Goal: Communication & Community: Ask a question

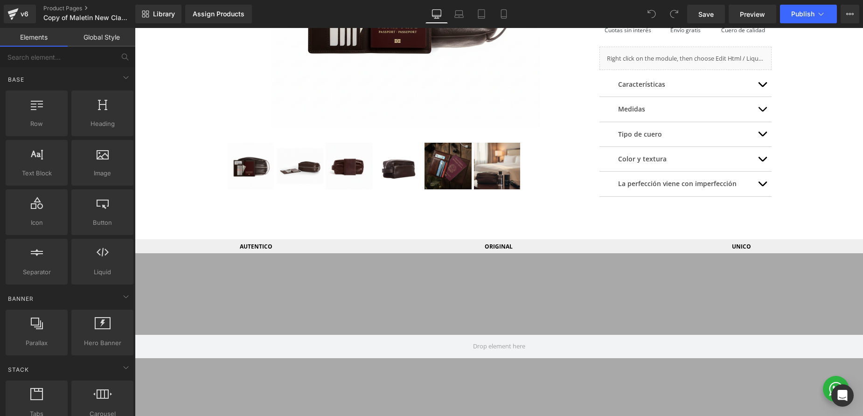
scroll to position [301, 0]
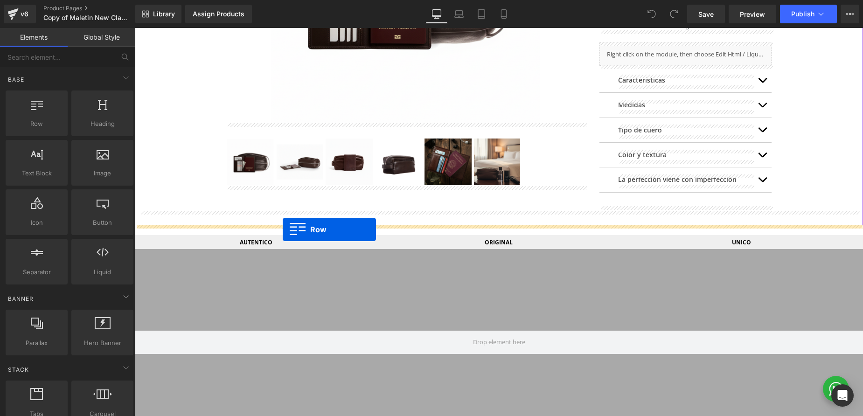
drag, startPoint x: 178, startPoint y: 147, endPoint x: 283, endPoint y: 229, distance: 133.2
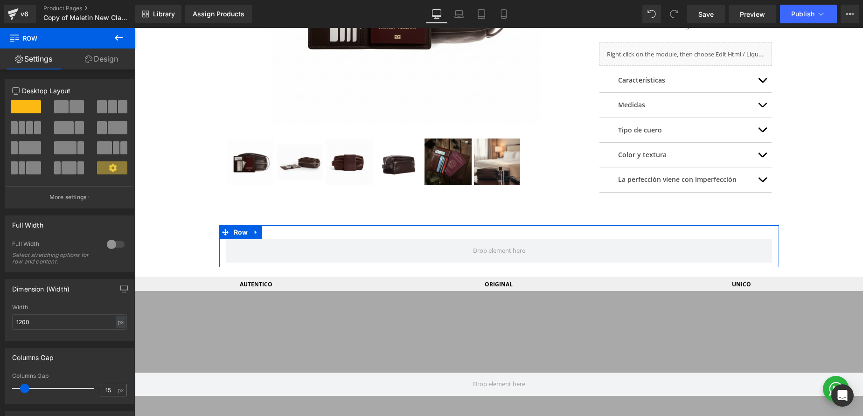
click at [65, 105] on span at bounding box center [61, 106] width 14 height 13
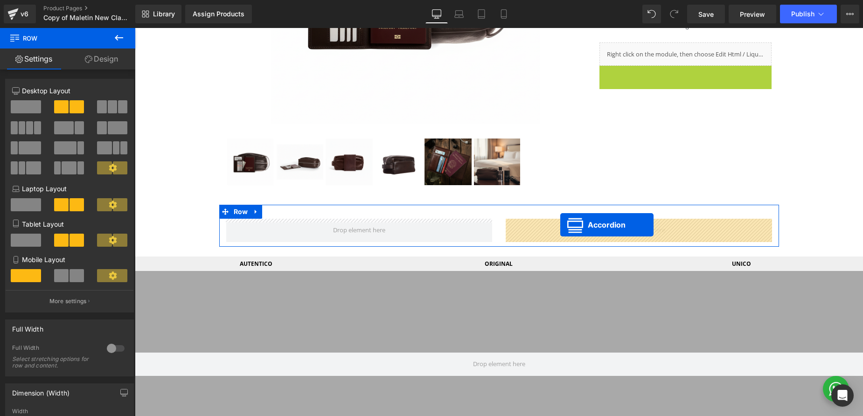
drag, startPoint x: 661, startPoint y: 73, endPoint x: 560, endPoint y: 225, distance: 182.6
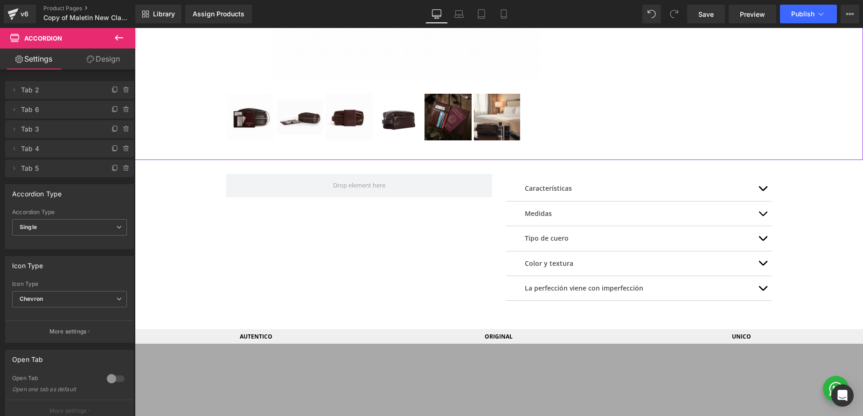
scroll to position [349, 0]
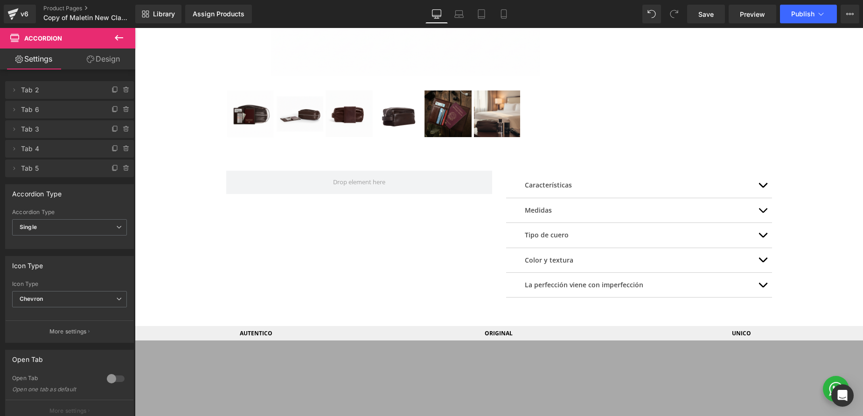
click at [118, 41] on icon at bounding box center [118, 37] width 11 height 11
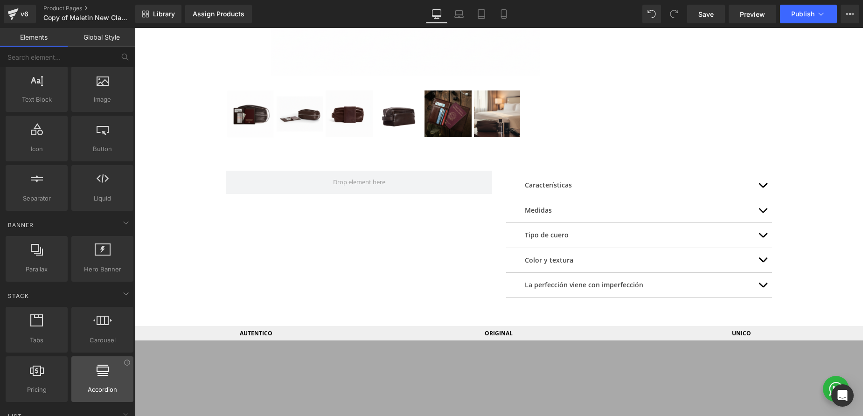
scroll to position [75, 0]
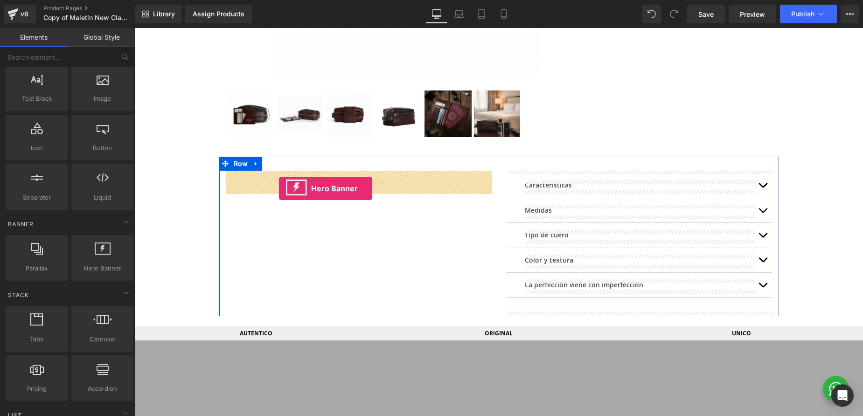
drag, startPoint x: 231, startPoint y: 301, endPoint x: 279, endPoint y: 188, distance: 122.4
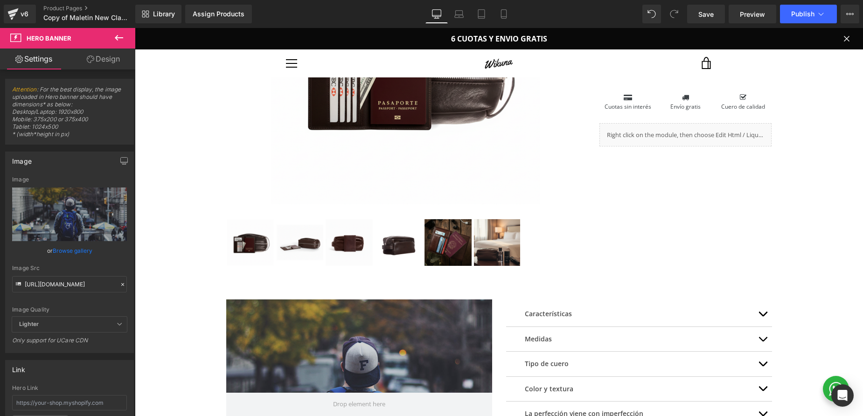
scroll to position [221, 0]
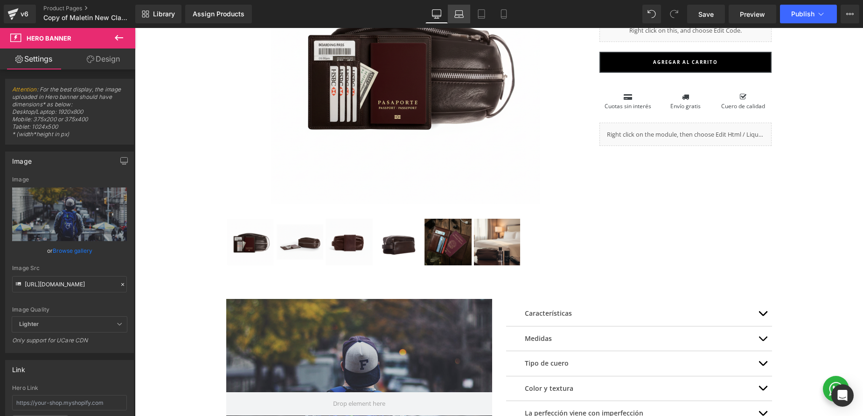
click at [455, 15] on icon at bounding box center [458, 13] width 9 height 9
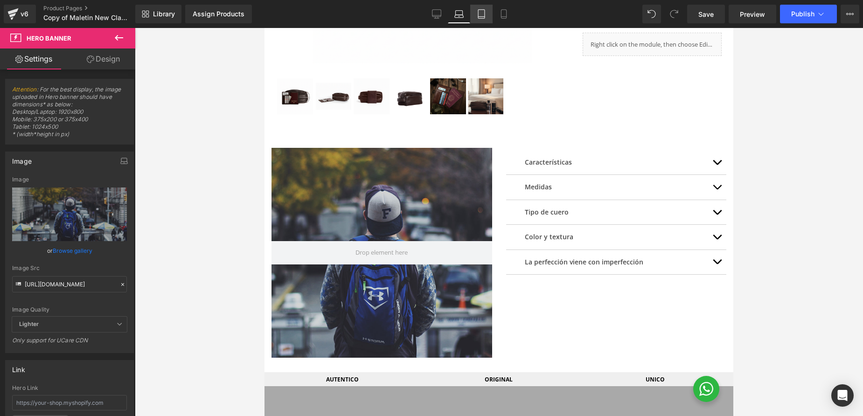
click at [478, 14] on icon at bounding box center [481, 13] width 9 height 9
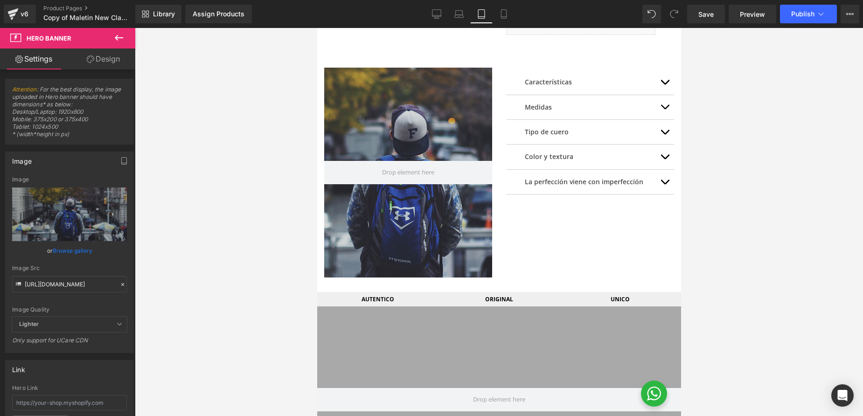
scroll to position [230, 0]
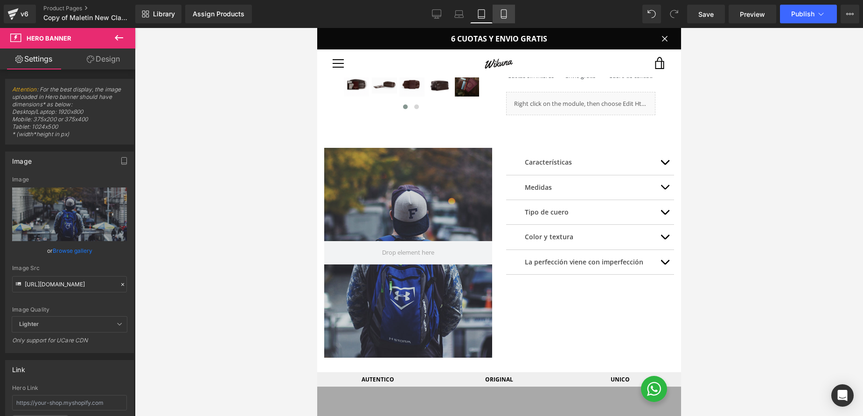
click at [501, 14] on icon at bounding box center [503, 14] width 5 height 9
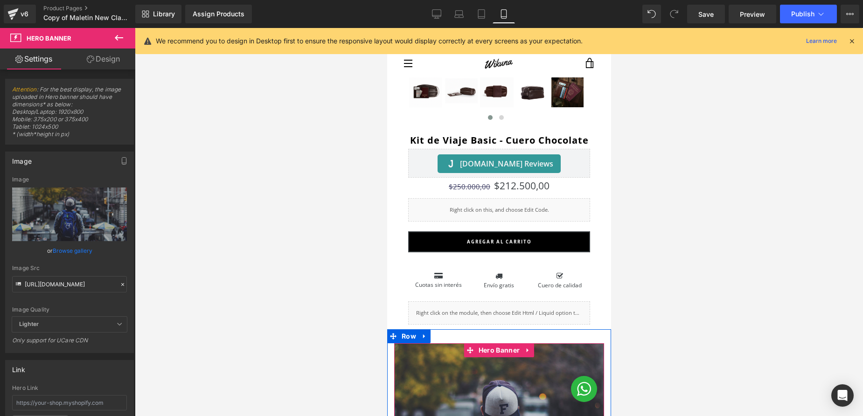
scroll to position [237, 0]
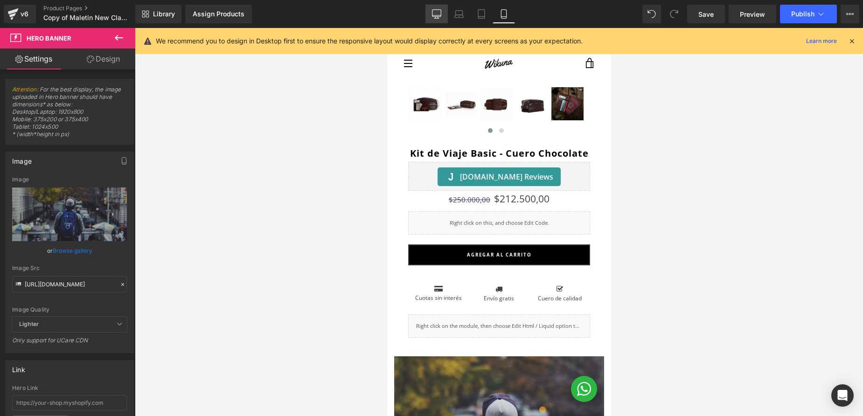
click at [435, 17] on icon at bounding box center [436, 13] width 9 height 7
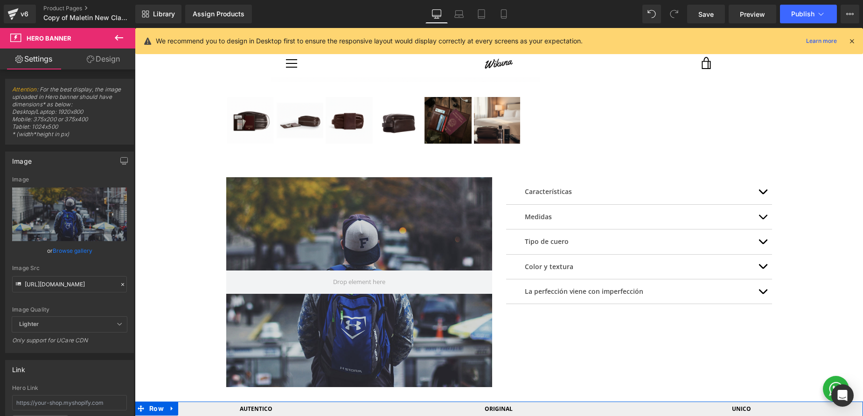
scroll to position [294, 0]
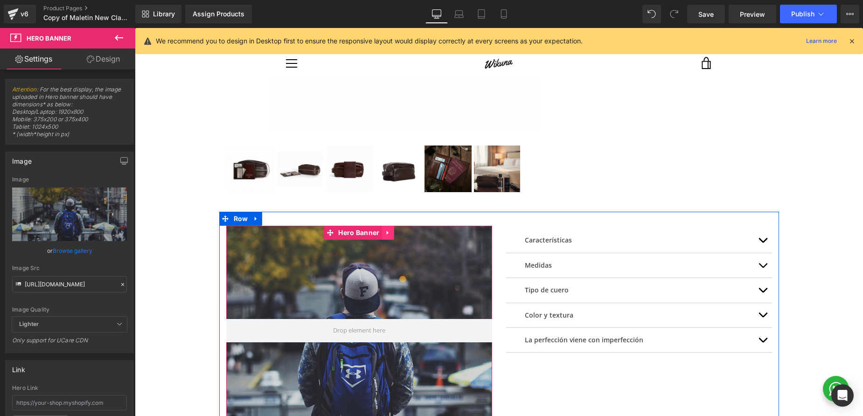
click at [385, 235] on icon at bounding box center [388, 232] width 7 height 7
click at [393, 234] on icon at bounding box center [394, 232] width 7 height 7
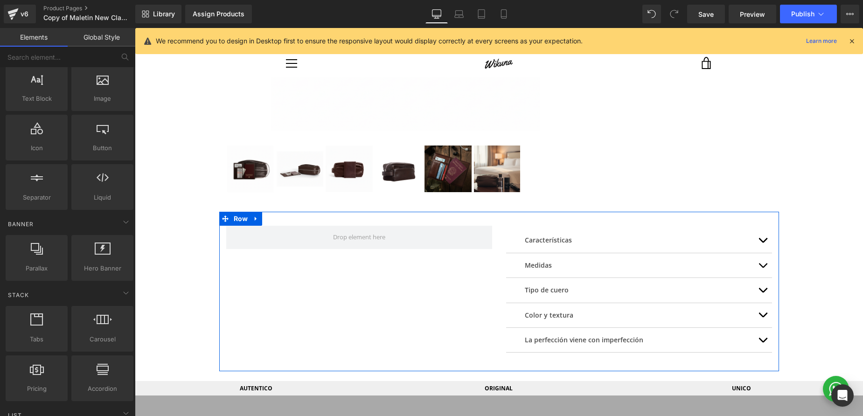
scroll to position [75, 0]
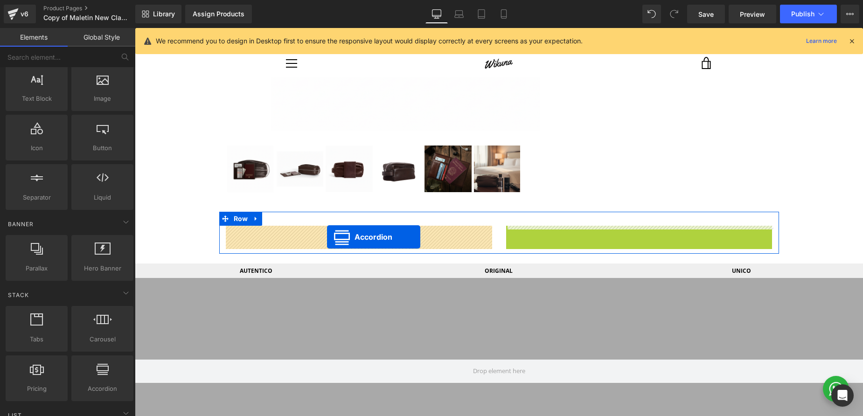
drag, startPoint x: 611, startPoint y: 233, endPoint x: 326, endPoint y: 236, distance: 284.9
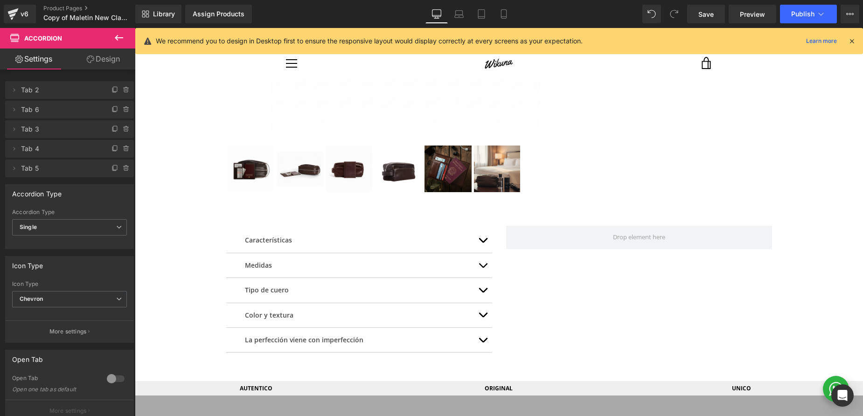
click at [120, 39] on icon at bounding box center [118, 37] width 11 height 11
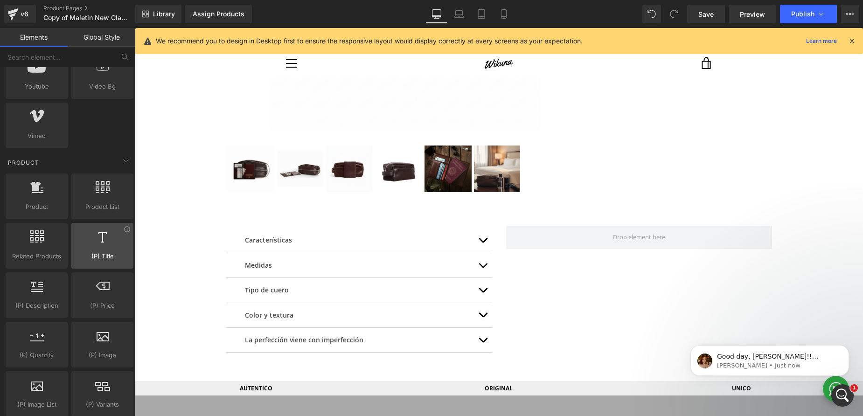
scroll to position [659, 0]
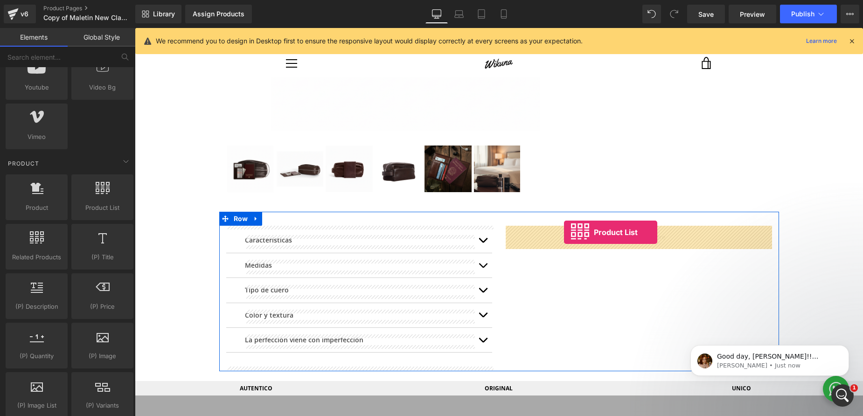
drag, startPoint x: 234, startPoint y: 233, endPoint x: 564, endPoint y: 232, distance: 330.1
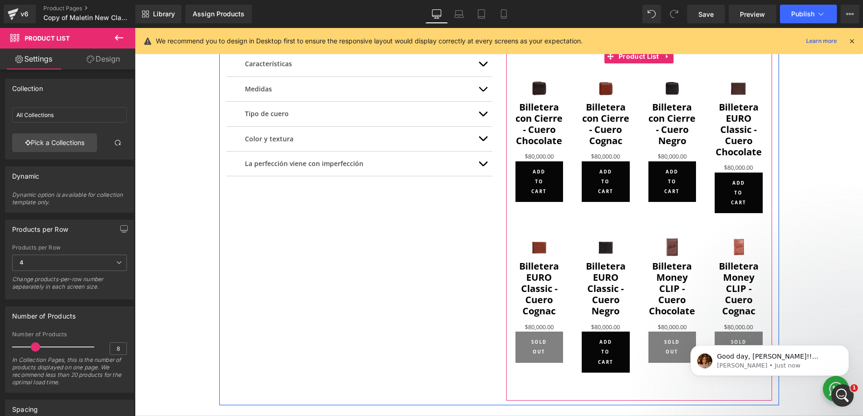
scroll to position [470, 0]
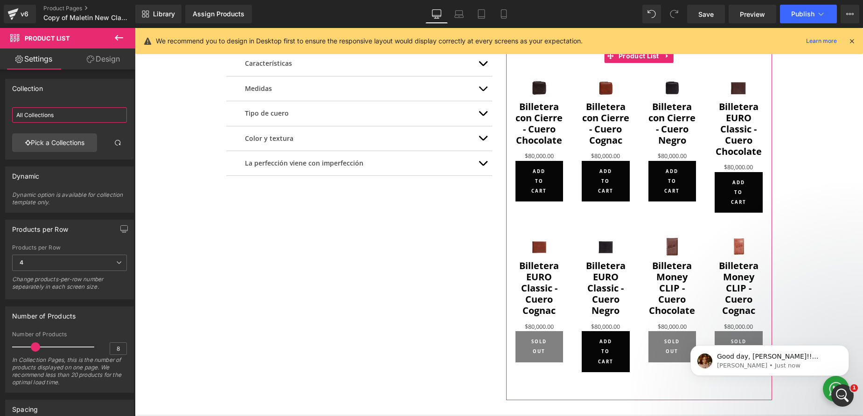
click at [54, 112] on input "All Collections" at bounding box center [69, 114] width 115 height 15
click at [67, 146] on link "Pick a Collections" at bounding box center [54, 142] width 85 height 19
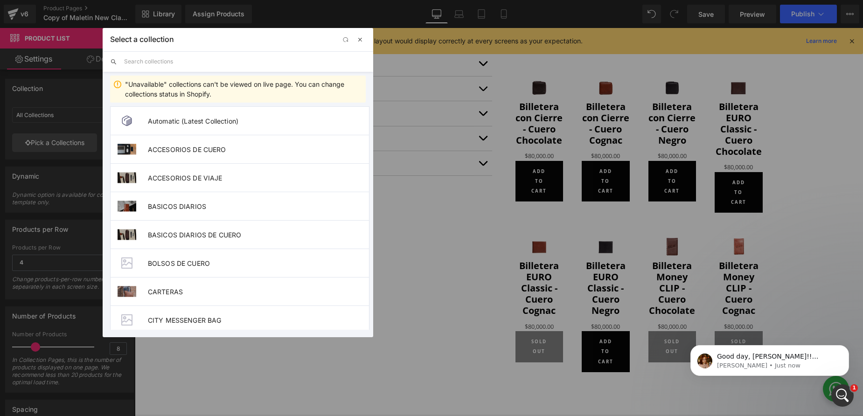
click at [363, 40] on span "button" at bounding box center [359, 39] width 7 height 7
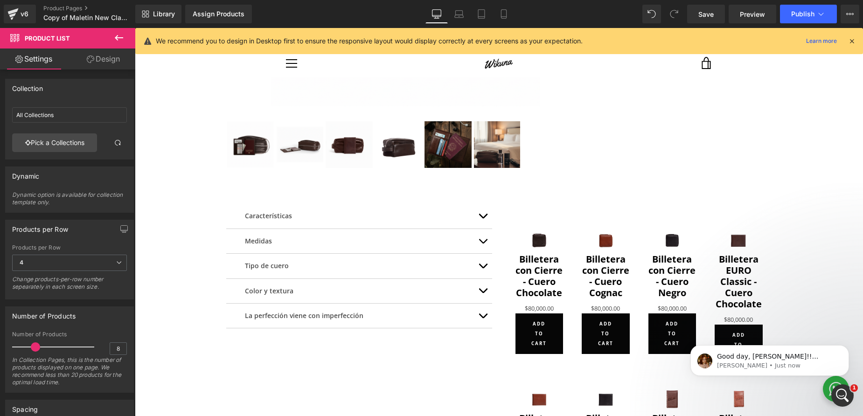
scroll to position [316, 0]
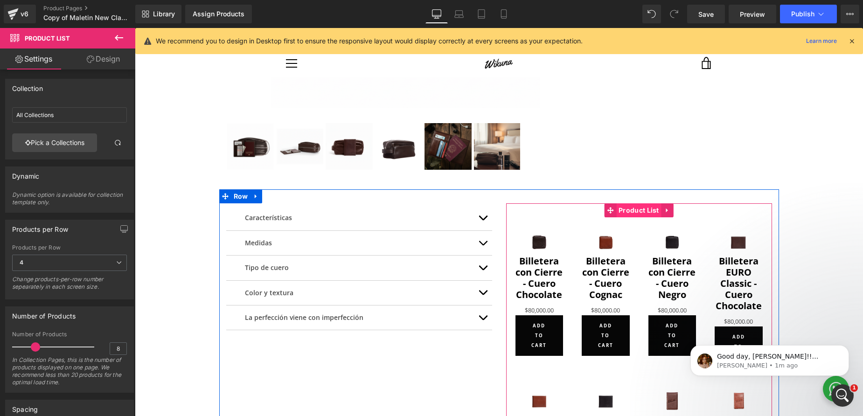
click at [643, 209] on span "Product List" at bounding box center [638, 210] width 45 height 14
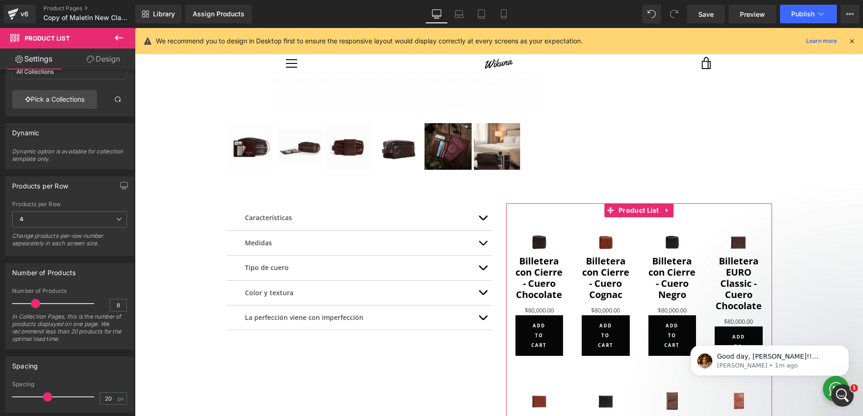
scroll to position [0, 0]
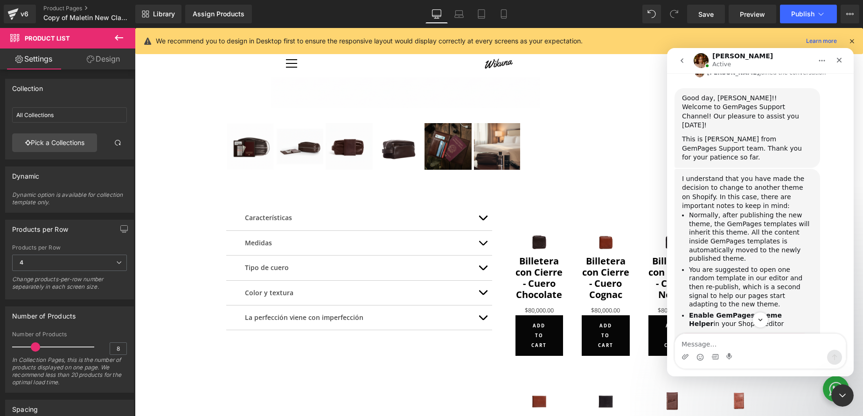
scroll to position [313, 0]
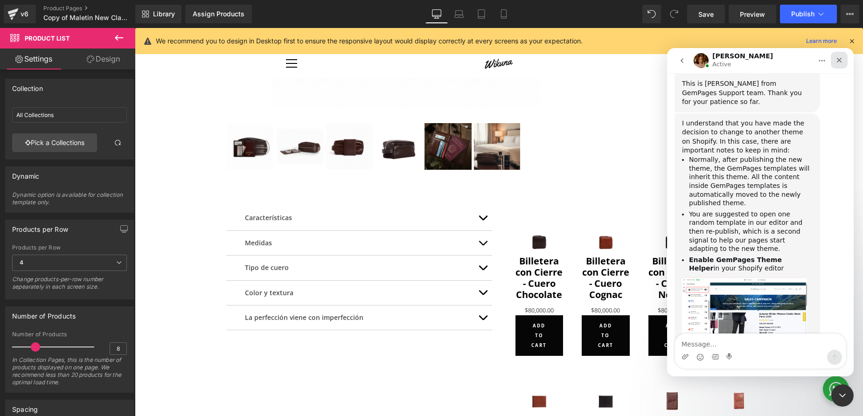
click at [839, 59] on icon "Close" at bounding box center [838, 59] width 7 height 7
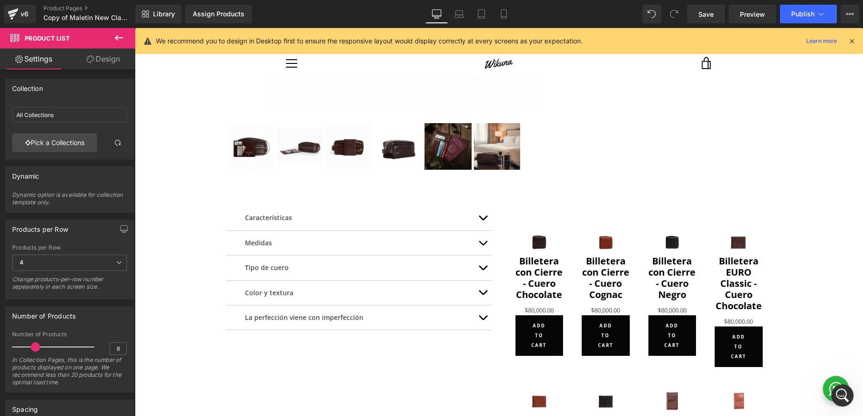
scroll to position [297, 0]
click at [119, 40] on icon at bounding box center [118, 37] width 11 height 11
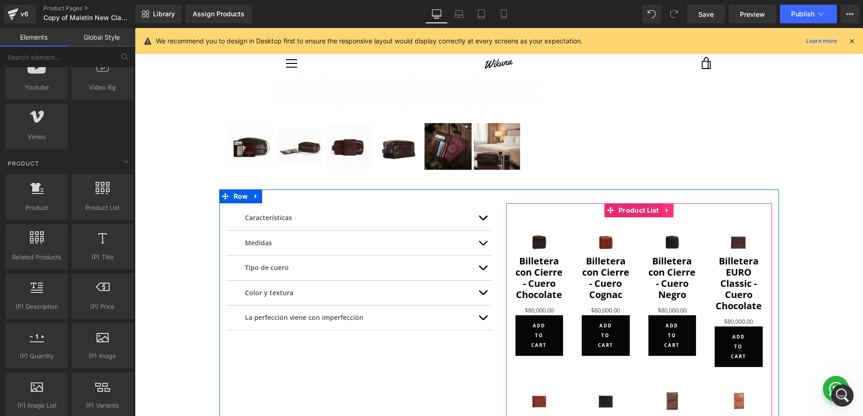
click at [664, 210] on icon at bounding box center [667, 210] width 7 height 7
click at [672, 211] on icon at bounding box center [673, 210] width 7 height 7
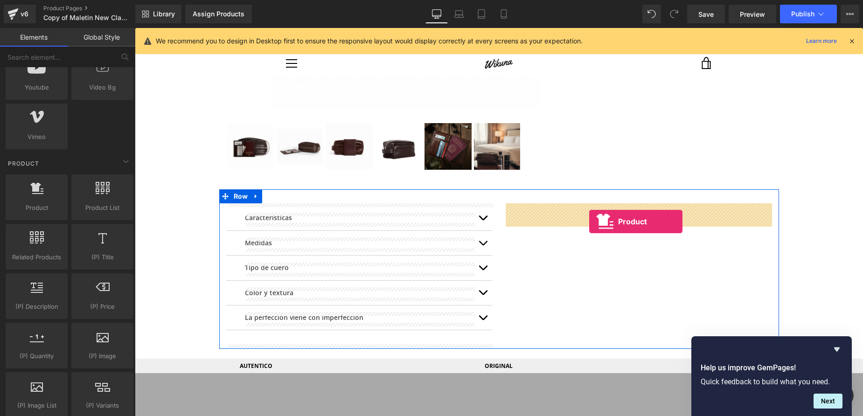
drag, startPoint x: 189, startPoint y: 221, endPoint x: 589, endPoint y: 221, distance: 399.6
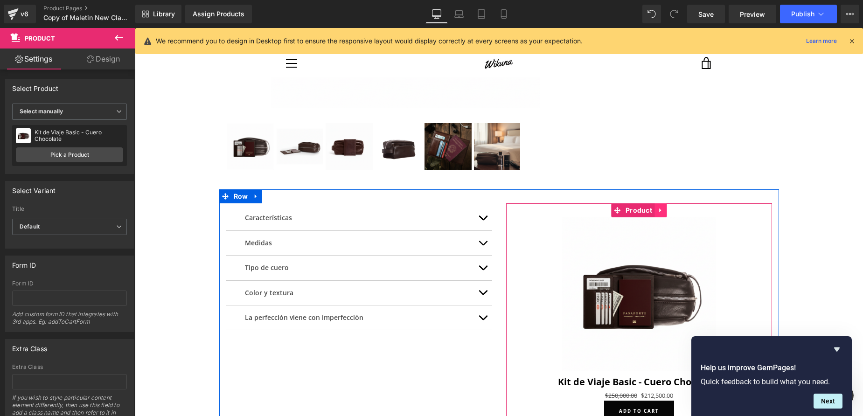
click at [659, 211] on icon at bounding box center [660, 210] width 2 height 4
click at [666, 212] on icon at bounding box center [666, 210] width 7 height 7
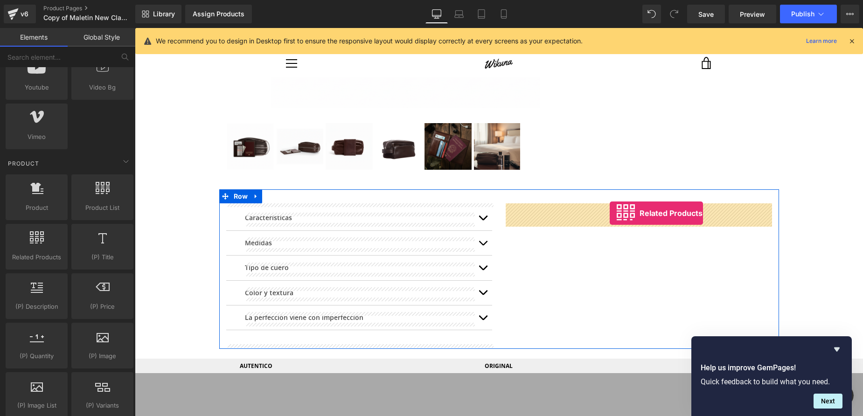
drag, startPoint x: 187, startPoint y: 272, endPoint x: 609, endPoint y: 213, distance: 426.5
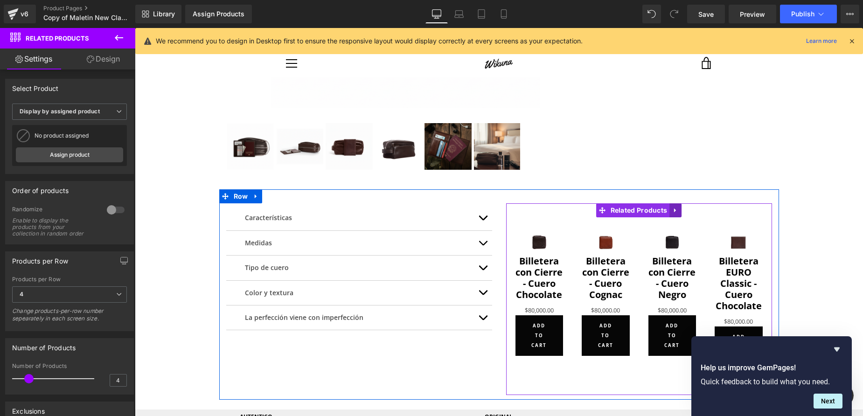
click at [678, 210] on icon at bounding box center [675, 210] width 7 height 7
click at [681, 213] on icon at bounding box center [681, 210] width 7 height 7
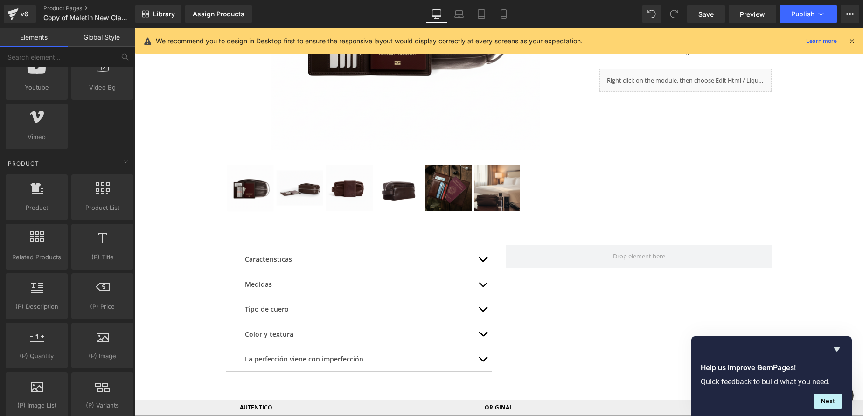
scroll to position [0, 0]
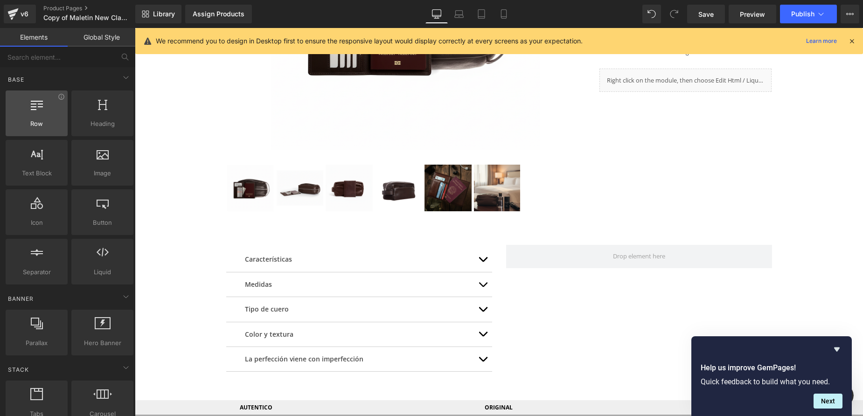
click at [53, 123] on span "Row" at bounding box center [36, 124] width 56 height 10
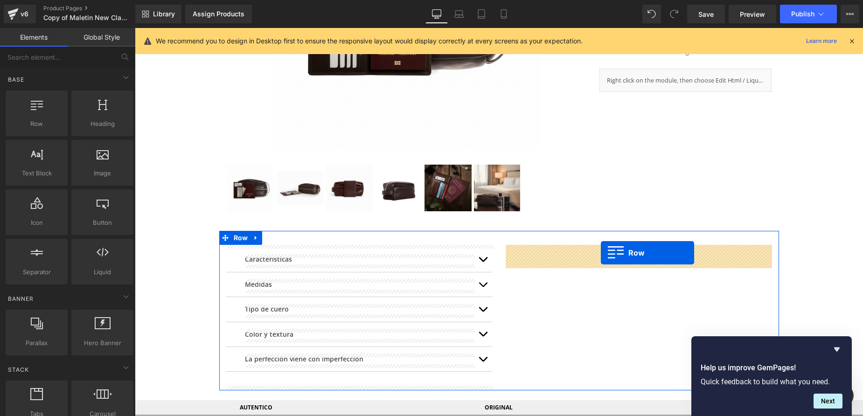
drag, startPoint x: 173, startPoint y: 149, endPoint x: 601, endPoint y: 253, distance: 440.0
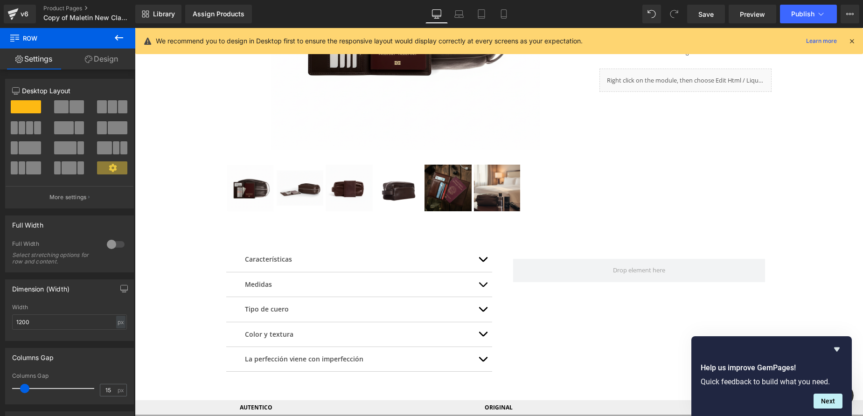
click at [117, 37] on icon at bounding box center [119, 38] width 8 height 6
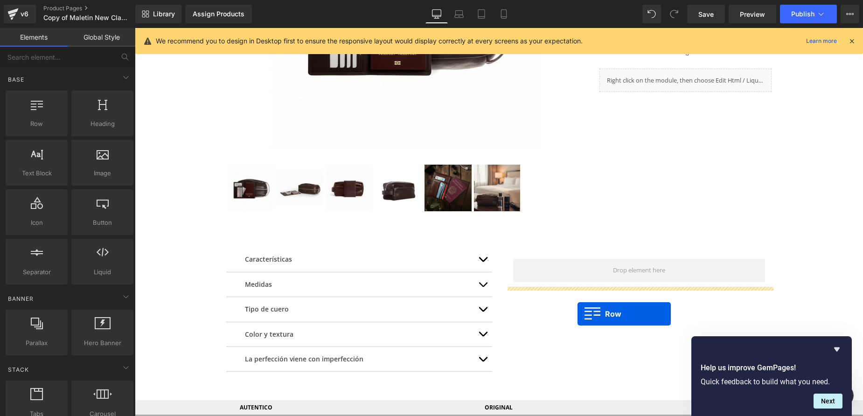
drag, startPoint x: 171, startPoint y: 129, endPoint x: 577, endPoint y: 314, distance: 446.3
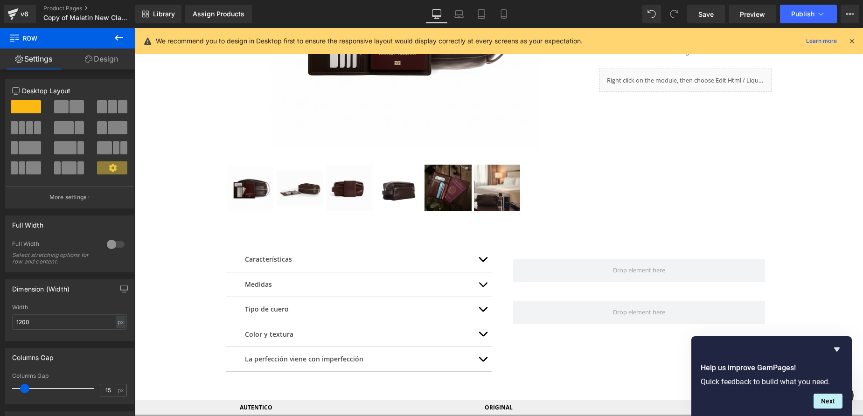
click at [119, 35] on icon at bounding box center [118, 37] width 11 height 11
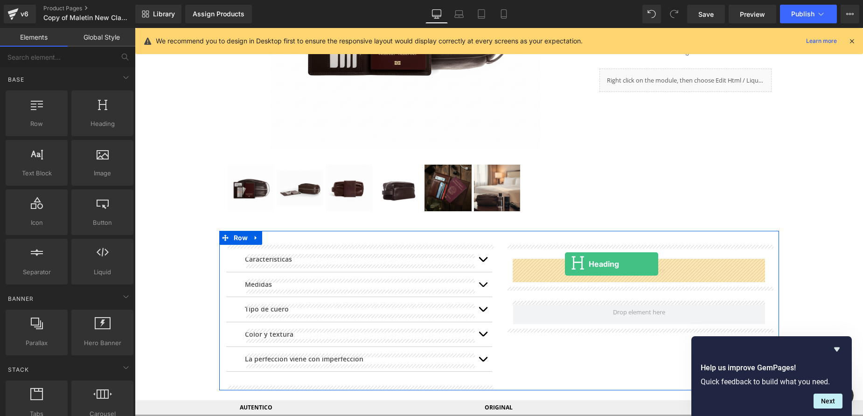
drag, startPoint x: 214, startPoint y: 151, endPoint x: 565, endPoint y: 264, distance: 368.3
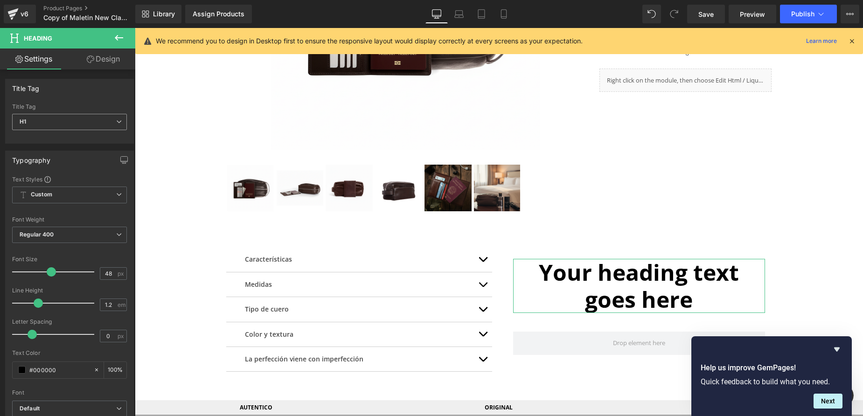
click at [34, 119] on span "H1" at bounding box center [69, 122] width 115 height 16
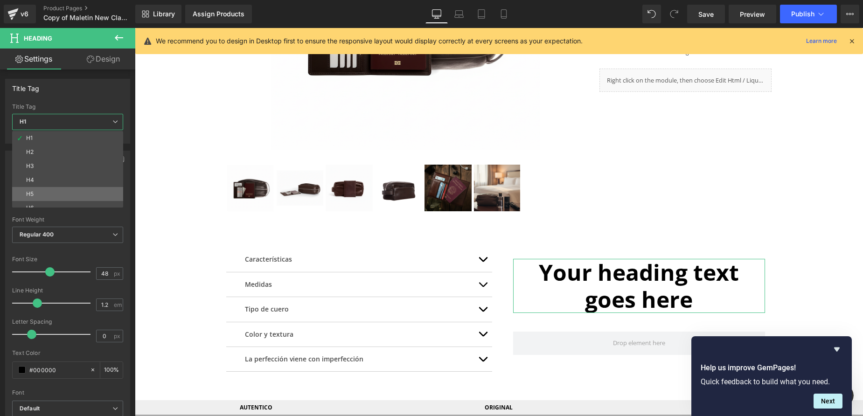
click at [58, 195] on li "H5" at bounding box center [69, 194] width 115 height 14
type input "17.6"
type input "1.63"
type input "100"
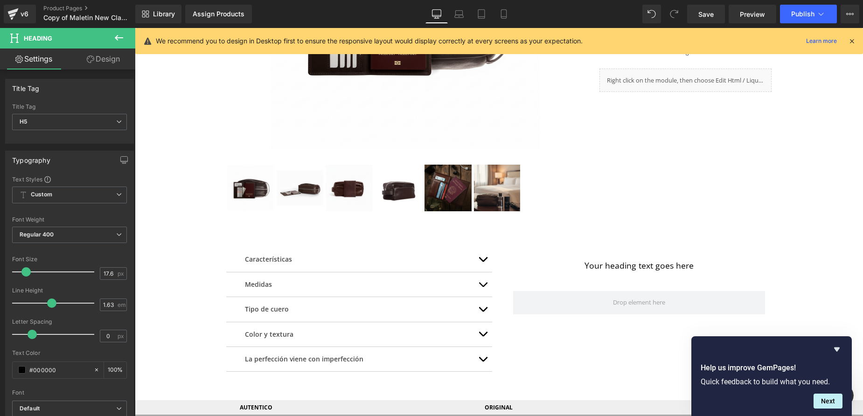
click at [113, 41] on button at bounding box center [119, 38] width 33 height 21
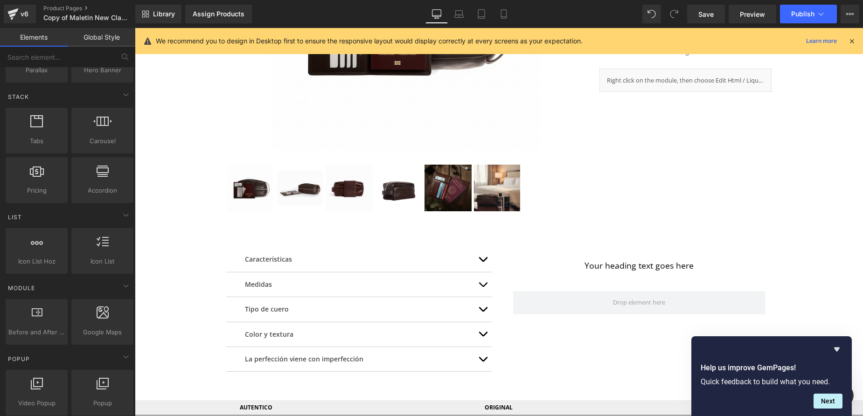
scroll to position [275, 0]
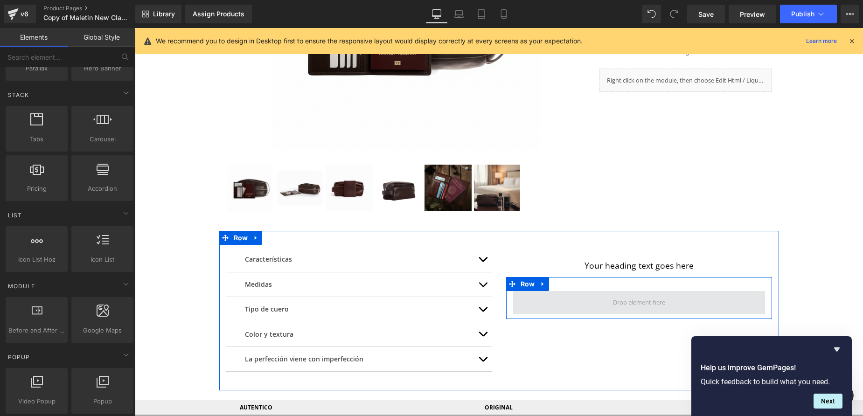
click at [614, 305] on span at bounding box center [638, 302] width 59 height 14
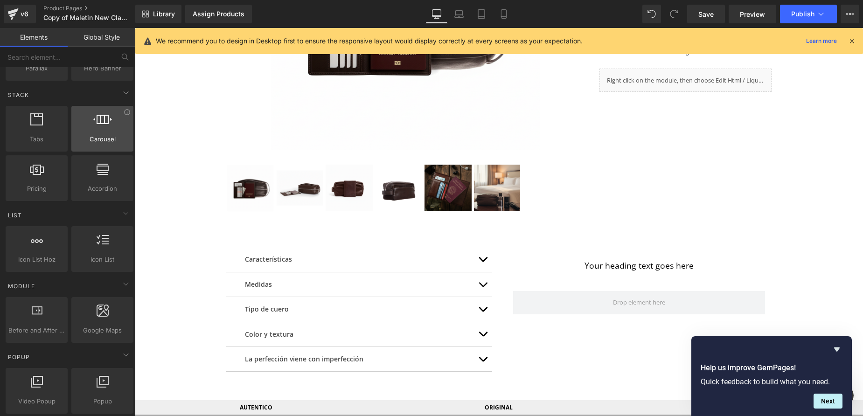
scroll to position [0, 0]
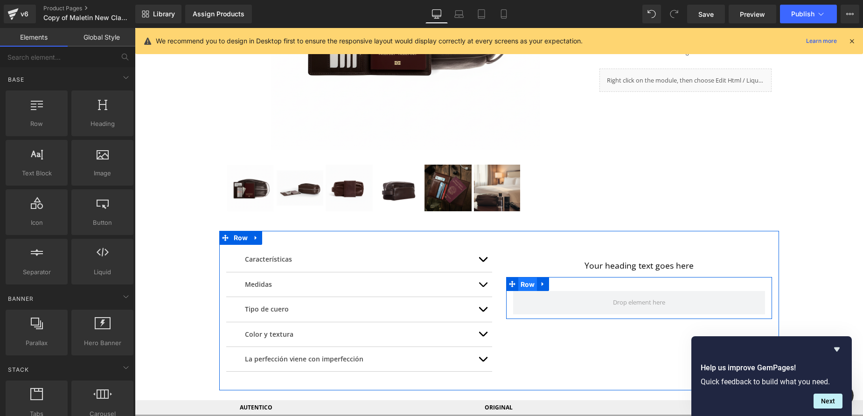
click at [524, 284] on span "Row" at bounding box center [527, 284] width 19 height 14
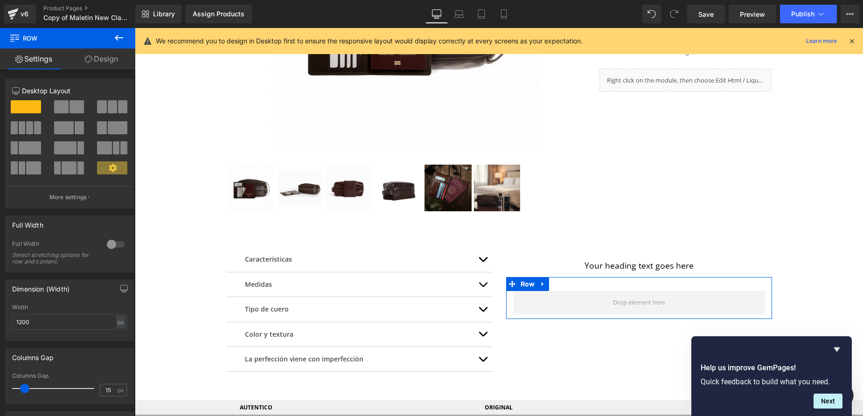
click at [66, 112] on span at bounding box center [61, 106] width 14 height 13
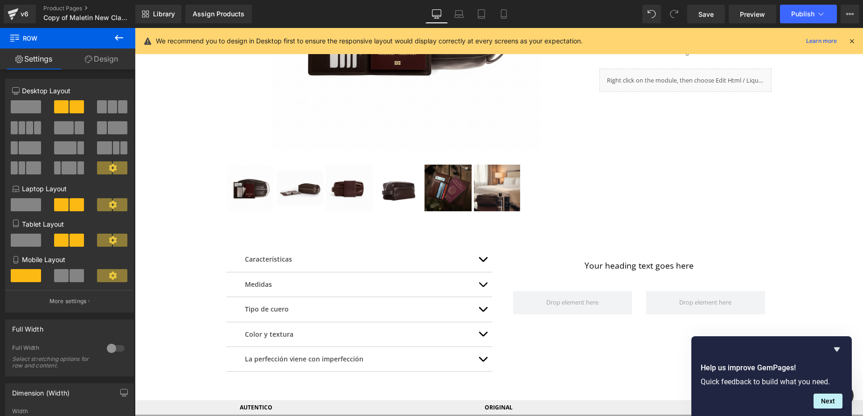
click at [123, 39] on icon at bounding box center [118, 37] width 11 height 11
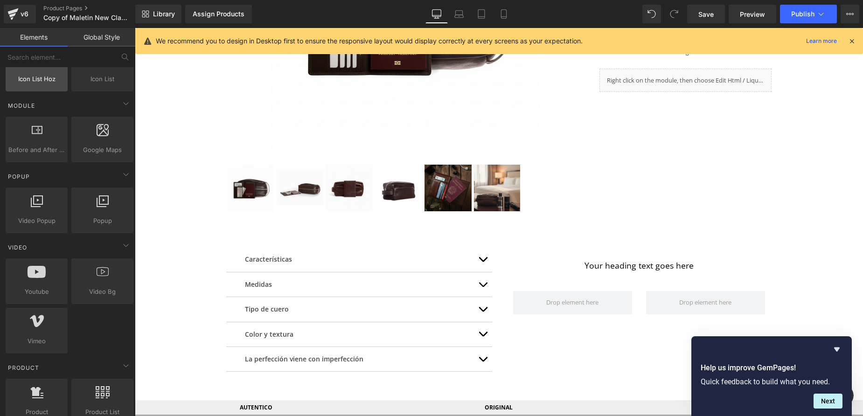
scroll to position [531, 0]
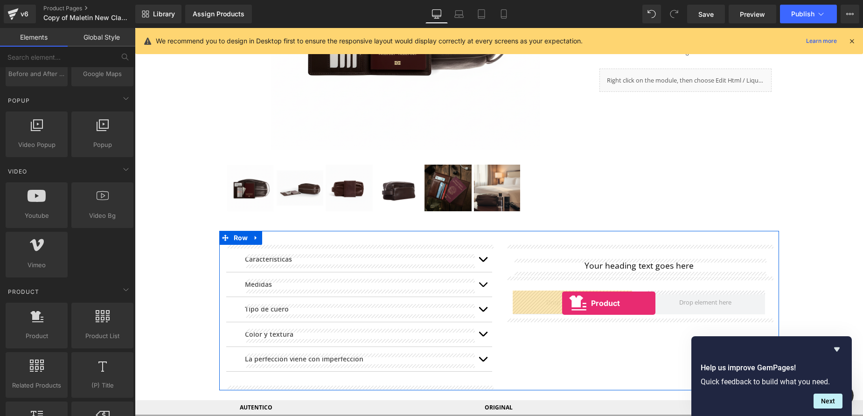
drag, startPoint x: 185, startPoint y: 364, endPoint x: 562, endPoint y: 303, distance: 382.0
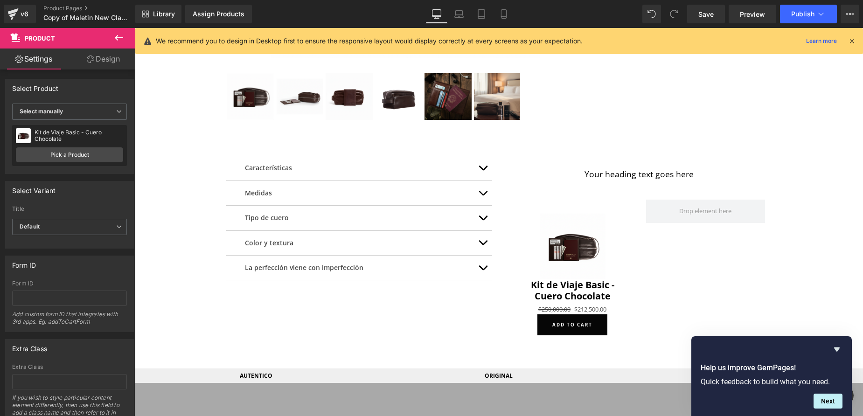
scroll to position [368, 0]
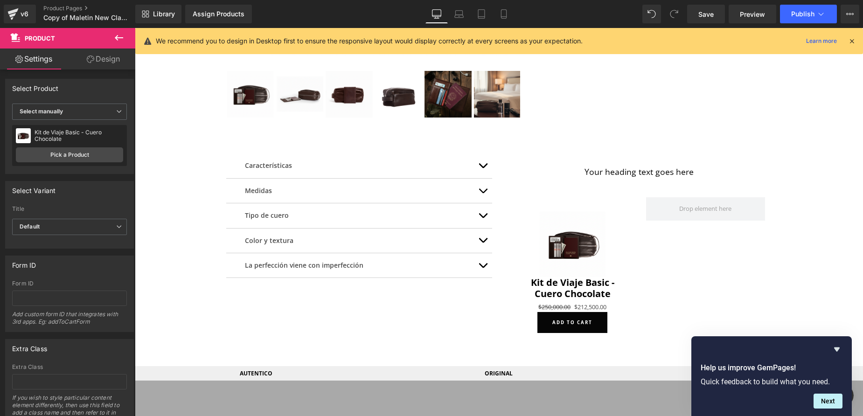
click at [122, 41] on icon at bounding box center [118, 37] width 11 height 11
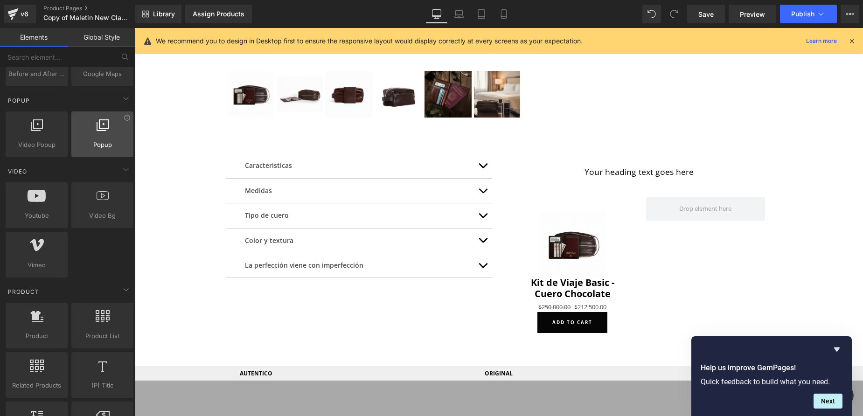
scroll to position [0, 0]
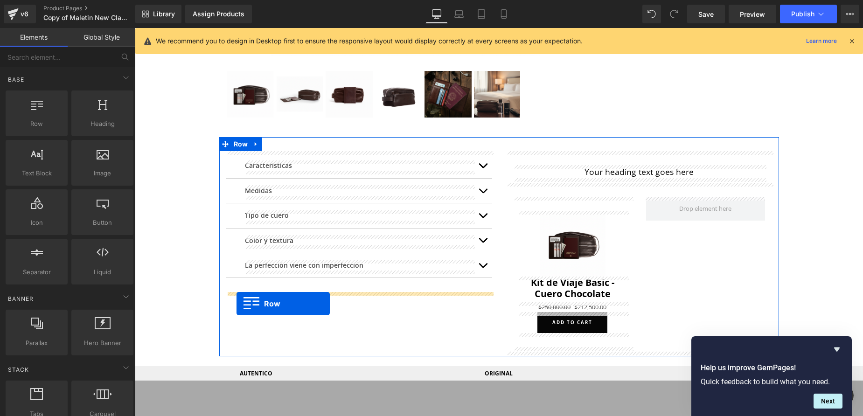
drag, startPoint x: 141, startPoint y: 141, endPoint x: 236, endPoint y: 304, distance: 188.3
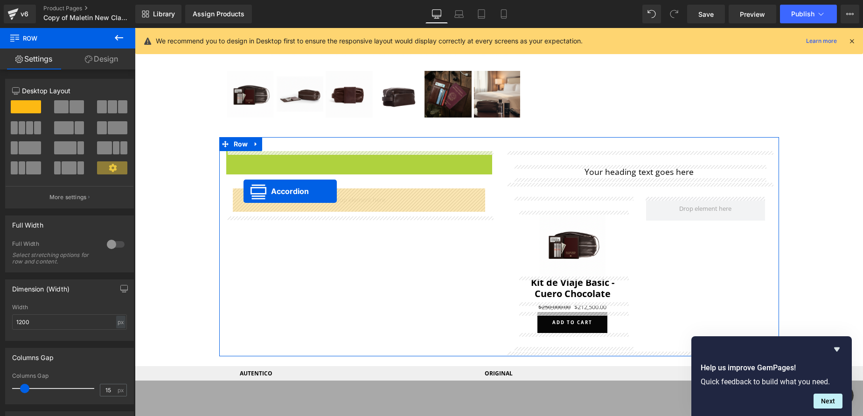
drag, startPoint x: 335, startPoint y: 158, endPoint x: 243, endPoint y: 191, distance: 97.4
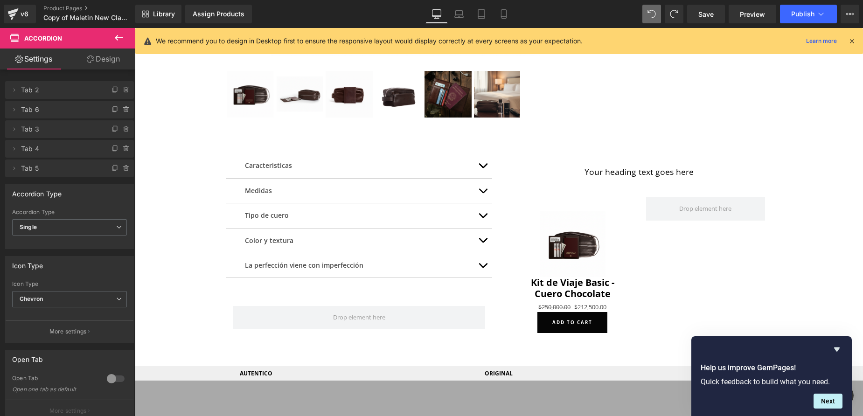
click at [116, 38] on icon at bounding box center [119, 38] width 8 height 6
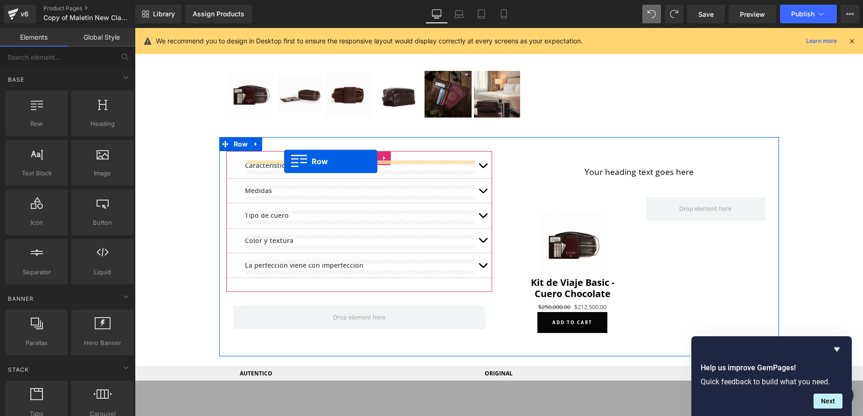
drag, startPoint x: 183, startPoint y: 136, endPoint x: 284, endPoint y: 161, distance: 103.8
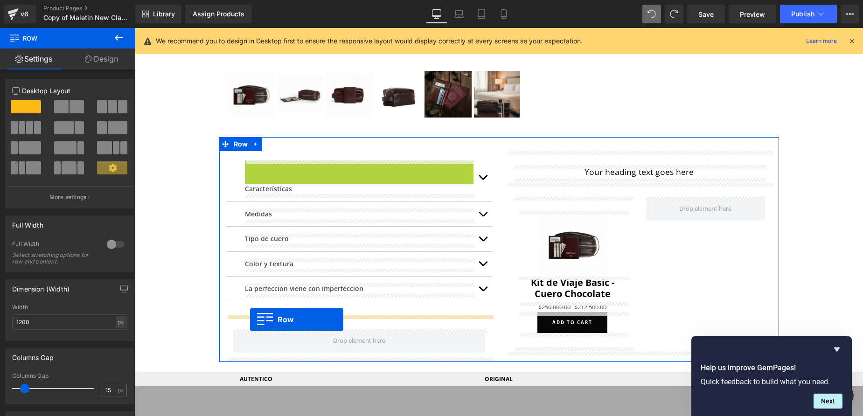
drag, startPoint x: 251, startPoint y: 169, endPoint x: 250, endPoint y: 319, distance: 150.6
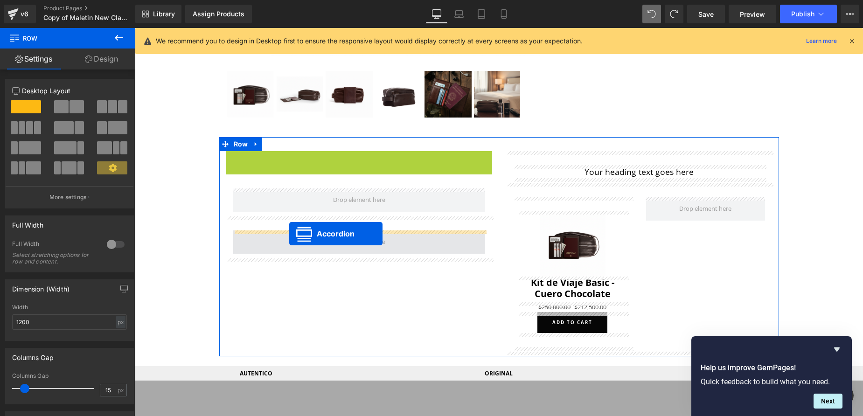
drag, startPoint x: 333, startPoint y: 157, endPoint x: 289, endPoint y: 234, distance: 88.8
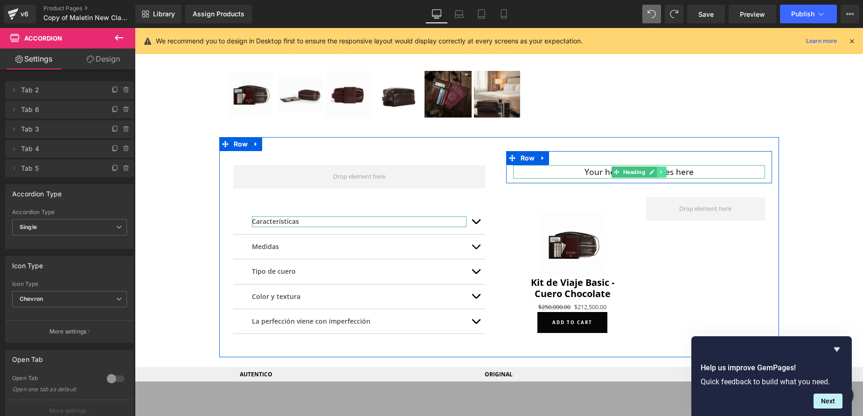
click at [660, 173] on icon at bounding box center [660, 172] width 5 height 6
click at [655, 173] on icon at bounding box center [656, 171] width 5 height 5
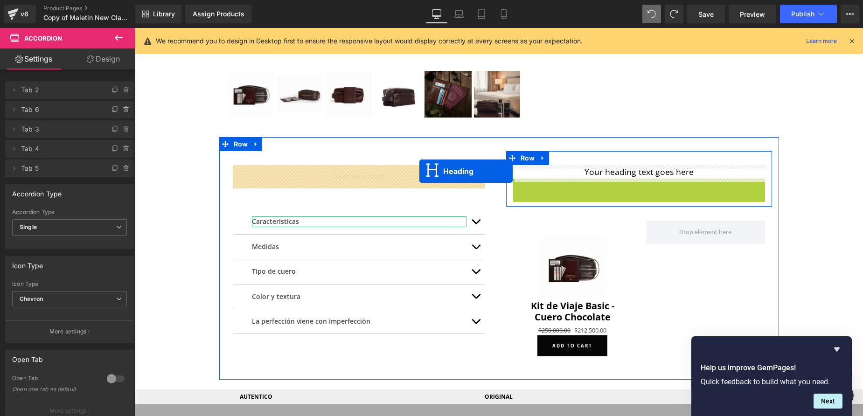
drag, startPoint x: 616, startPoint y: 186, endPoint x: 419, endPoint y: 171, distance: 197.8
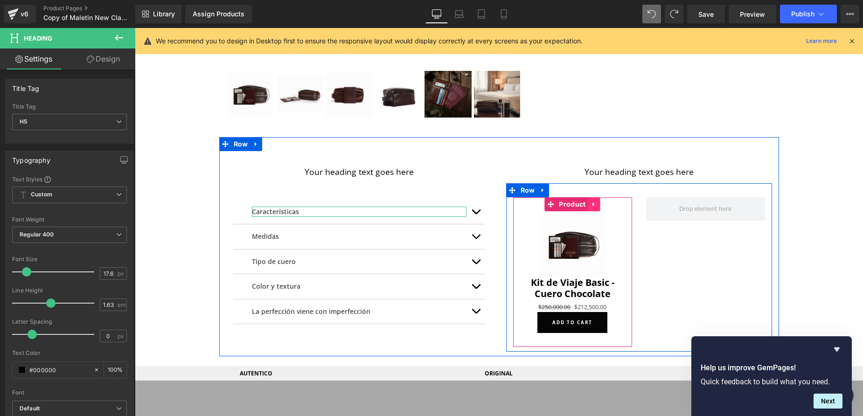
click at [591, 206] on icon at bounding box center [594, 203] width 7 height 7
click at [587, 207] on icon at bounding box center [588, 204] width 7 height 7
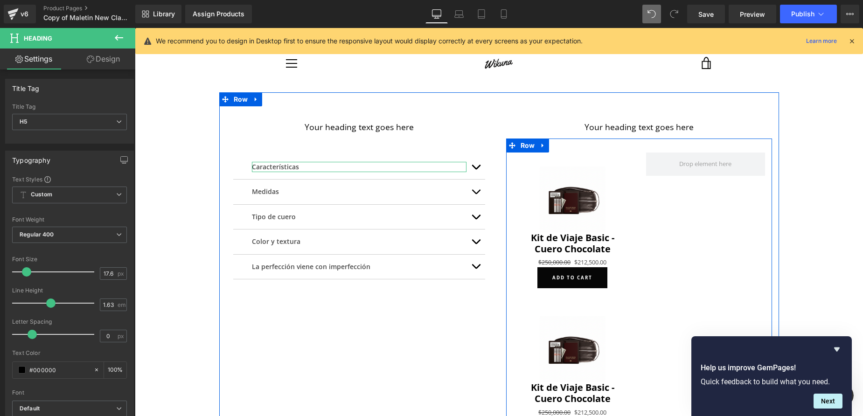
scroll to position [412, 0]
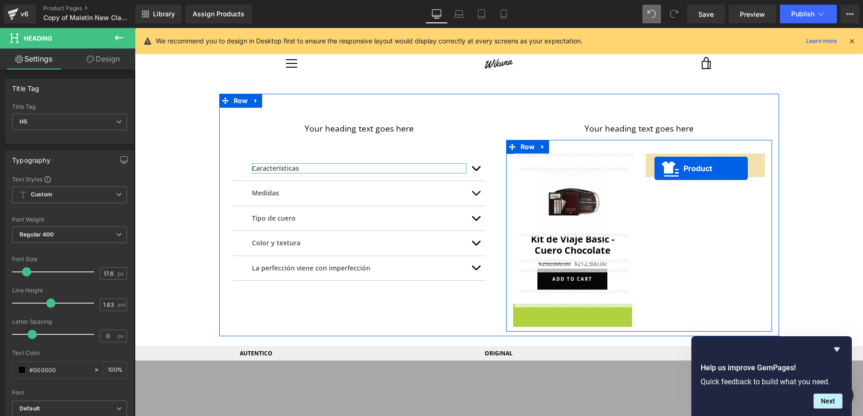
drag, startPoint x: 550, startPoint y: 311, endPoint x: 654, endPoint y: 168, distance: 176.9
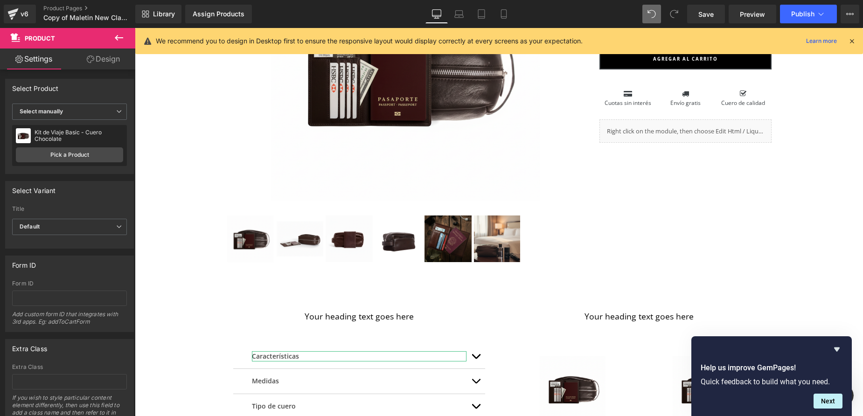
scroll to position [227, 0]
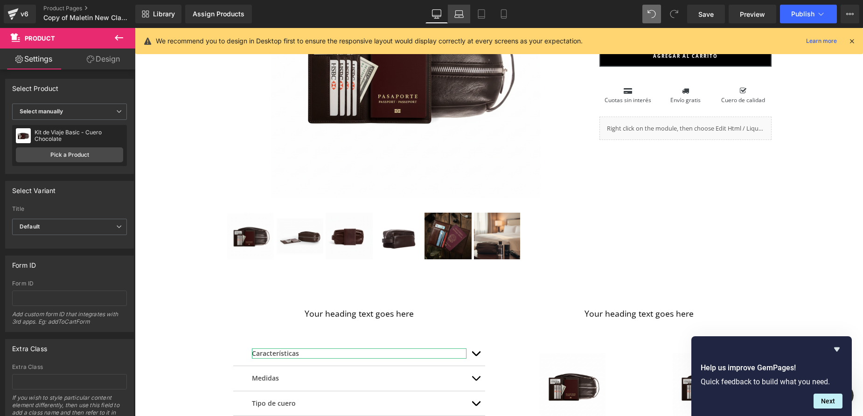
click at [461, 18] on icon at bounding box center [458, 13] width 9 height 9
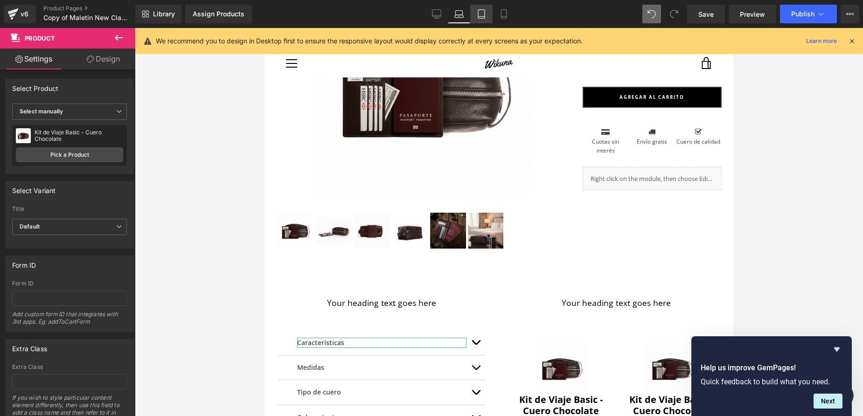
click at [482, 18] on icon at bounding box center [481, 13] width 9 height 9
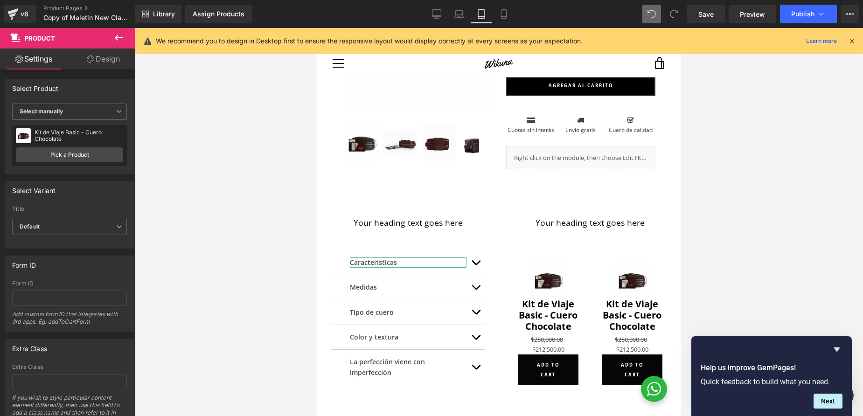
scroll to position [96, 0]
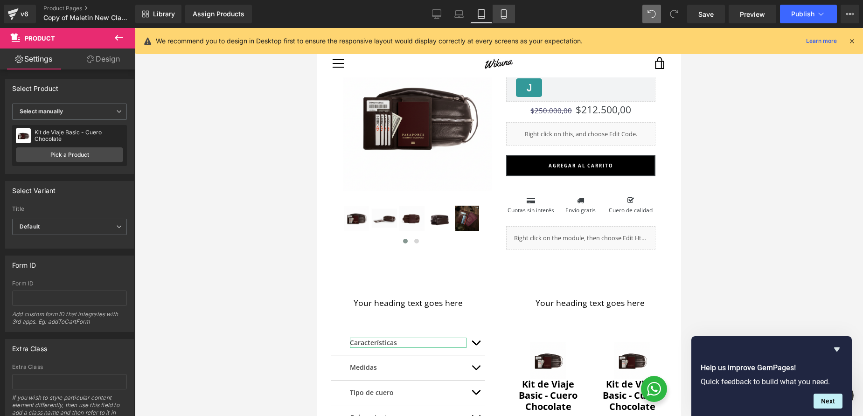
click at [503, 15] on icon at bounding box center [503, 13] width 9 height 9
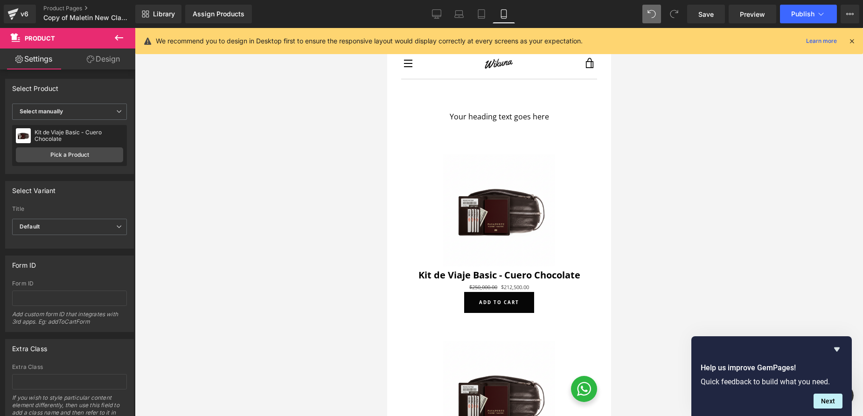
scroll to position [681, 0]
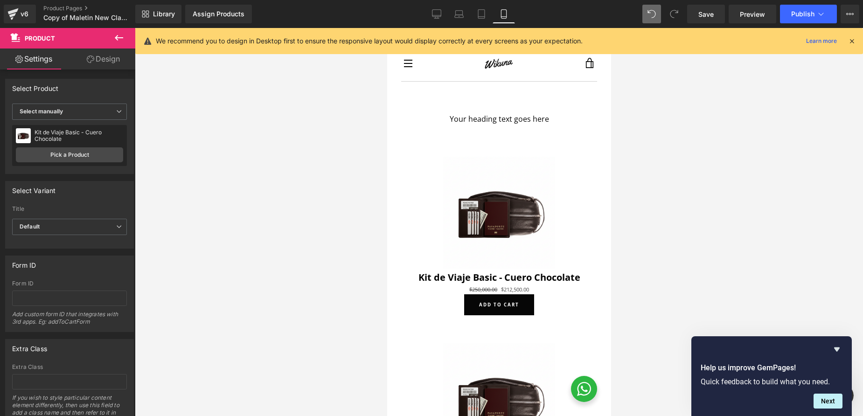
click at [477, 160] on img at bounding box center [498, 213] width 112 height 112
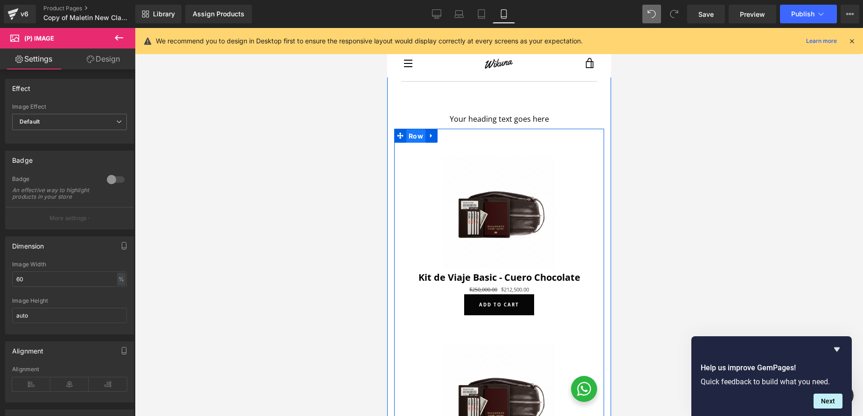
drag, startPoint x: 414, startPoint y: 137, endPoint x: 739, endPoint y: 171, distance: 326.8
click at [414, 137] on span "Row" at bounding box center [415, 136] width 19 height 14
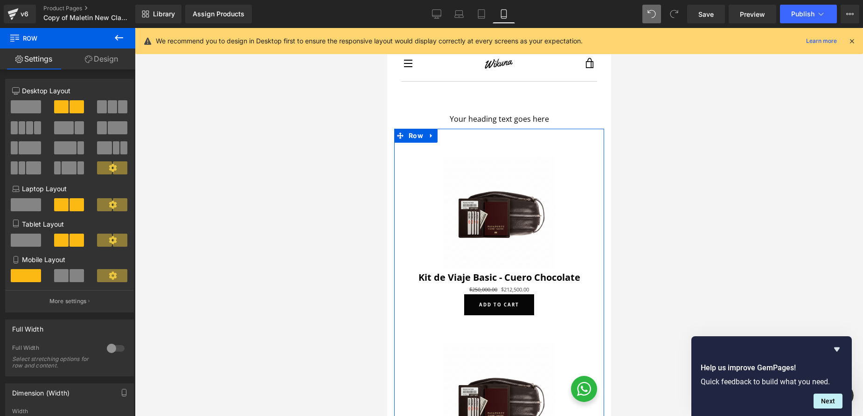
click at [66, 280] on span at bounding box center [61, 275] width 14 height 13
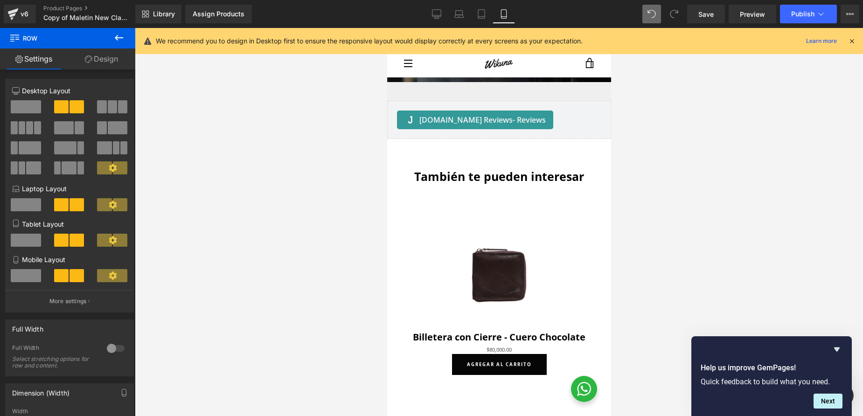
scroll to position [1918, 0]
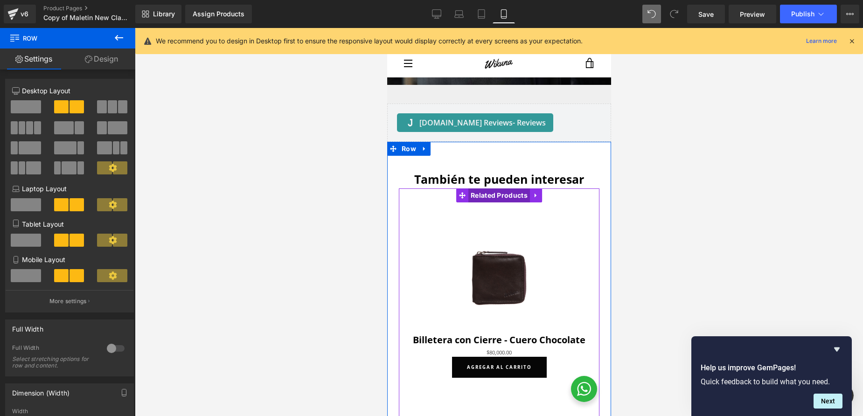
click at [497, 202] on span "Related Products" at bounding box center [499, 195] width 62 height 14
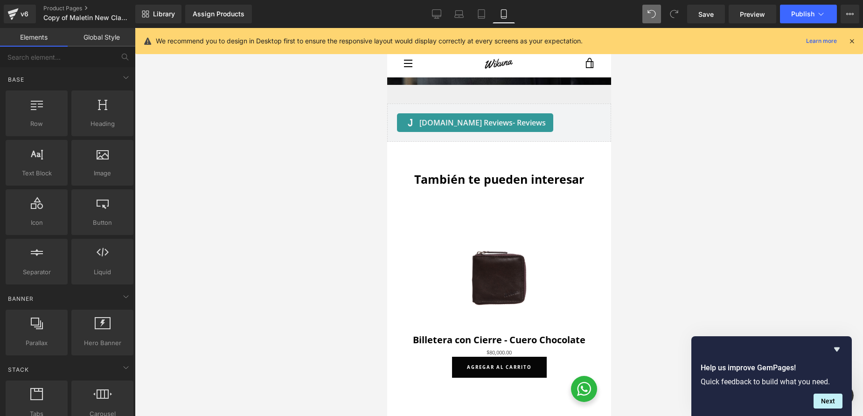
click at [303, 200] on div at bounding box center [499, 222] width 728 height 388
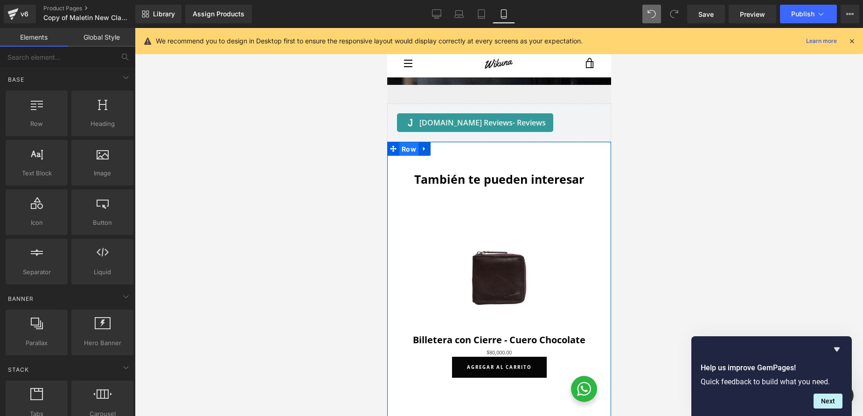
click at [405, 156] on span "Row" at bounding box center [408, 149] width 19 height 14
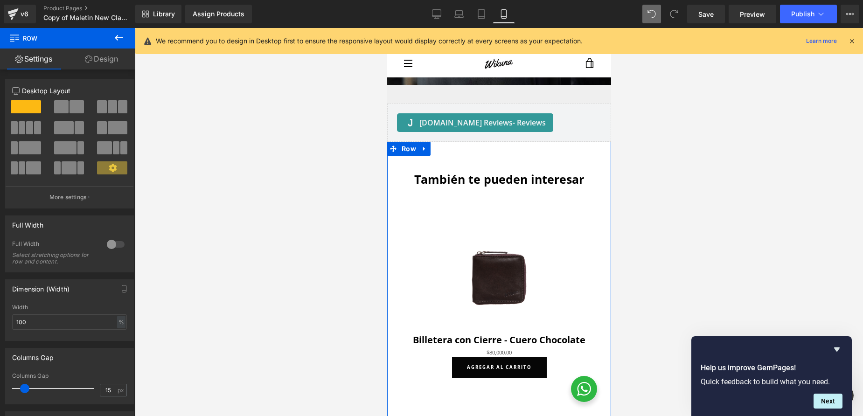
click at [63, 171] on span at bounding box center [69, 167] width 14 height 13
type input "1200"
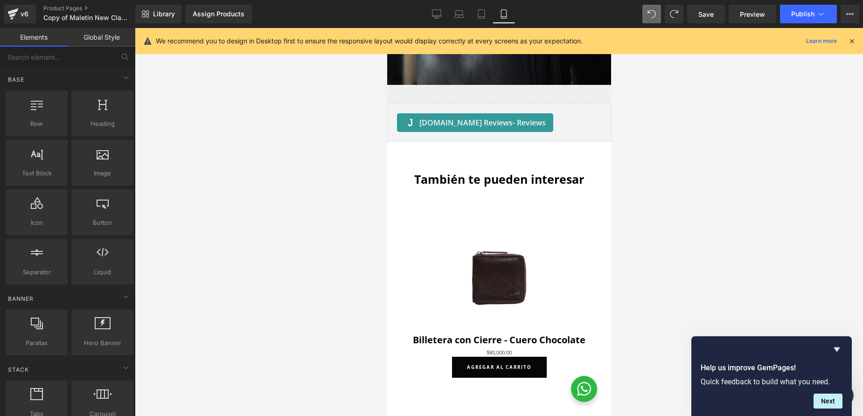
click at [733, 188] on div at bounding box center [499, 222] width 728 height 388
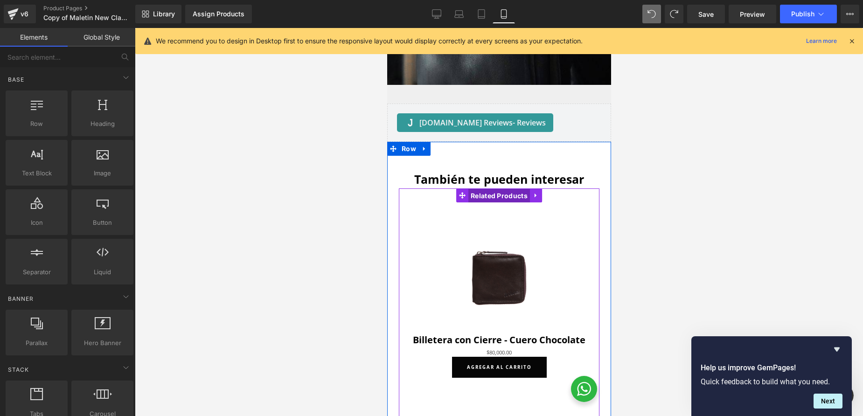
click at [500, 203] on span "Related Products" at bounding box center [499, 196] width 62 height 14
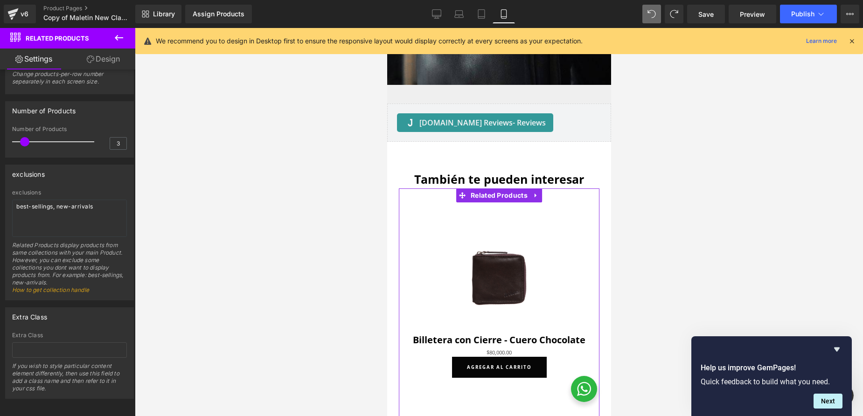
scroll to position [168, 0]
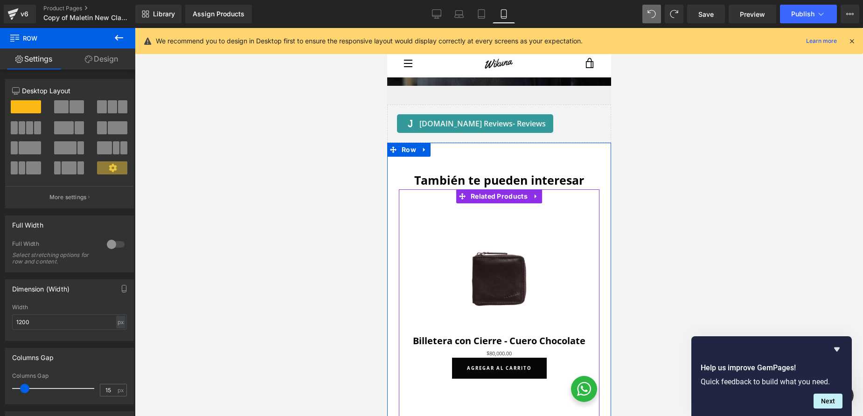
scroll to position [1916, 0]
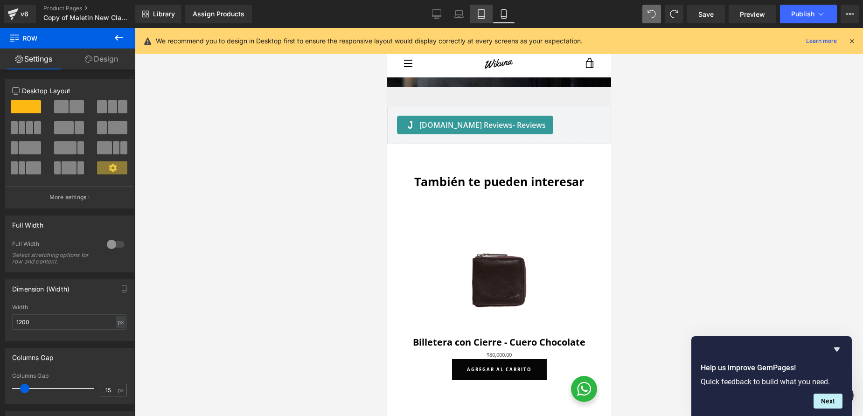
click at [484, 19] on link "Tablet" at bounding box center [481, 14] width 22 height 19
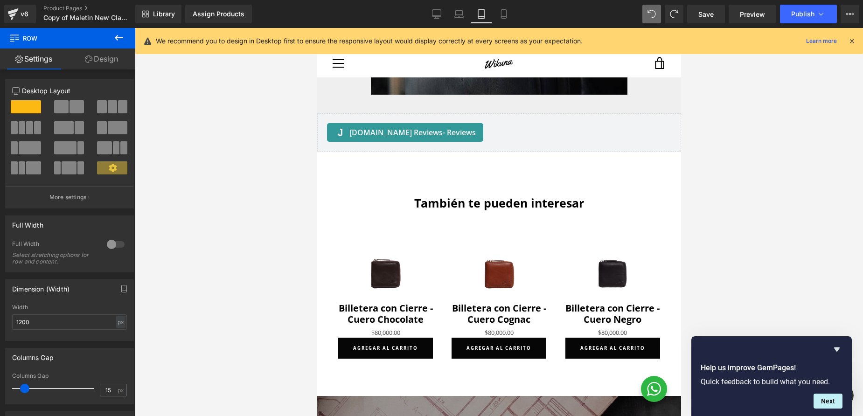
scroll to position [1489, 0]
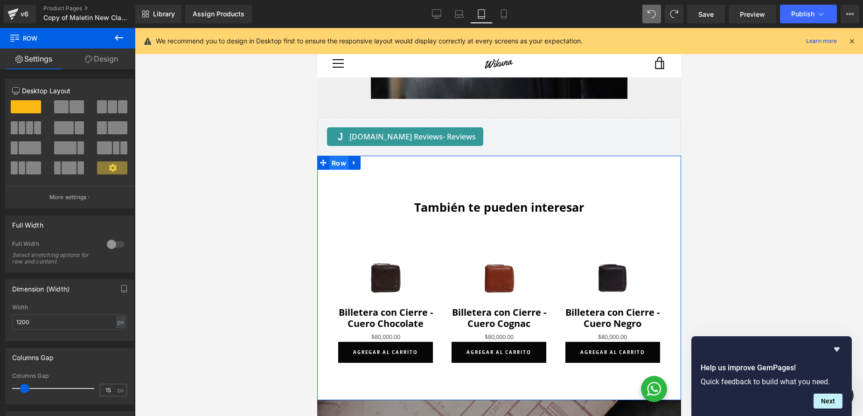
click at [340, 164] on span "Row" at bounding box center [338, 163] width 19 height 14
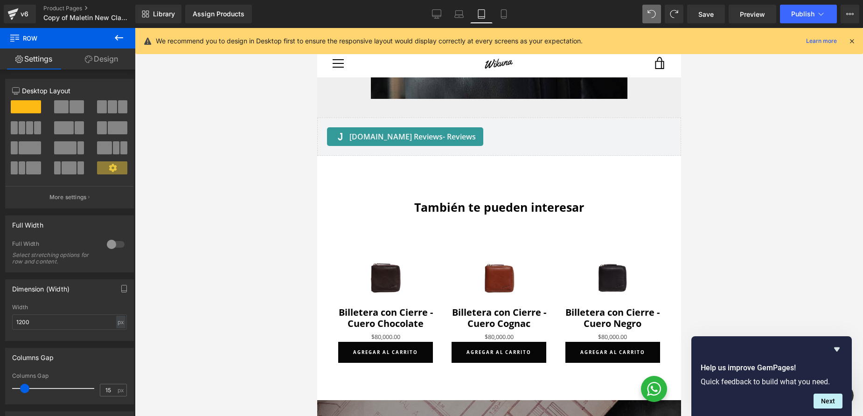
click at [116, 41] on icon at bounding box center [118, 37] width 11 height 11
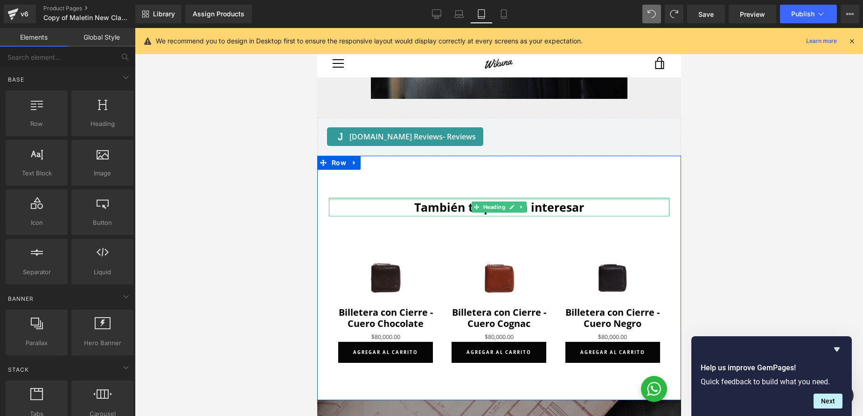
click at [374, 199] on div at bounding box center [498, 199] width 340 height 2
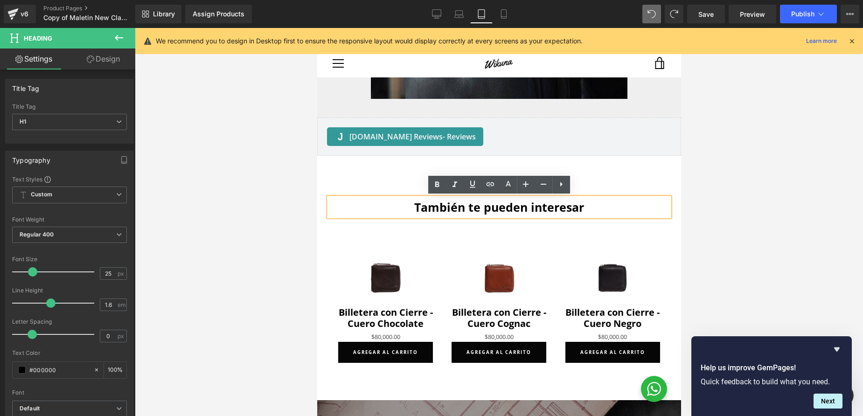
click at [339, 164] on div "También te pueden interesar Heading Sale Off (P) Image" at bounding box center [499, 278] width 364 height 244
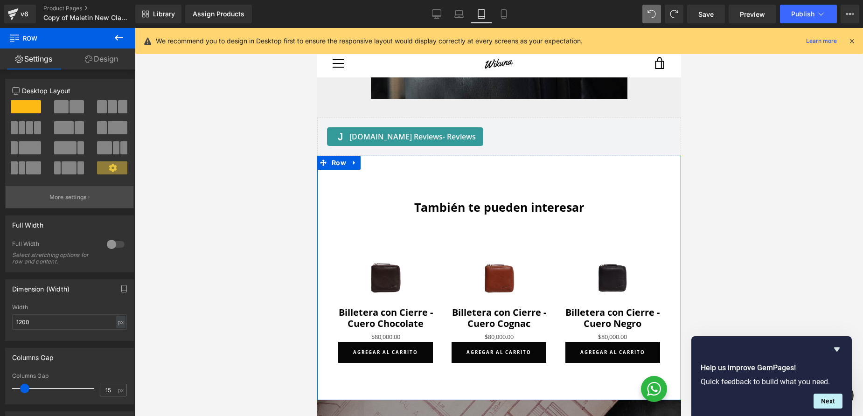
click at [55, 196] on p "More settings" at bounding box center [67, 197] width 37 height 8
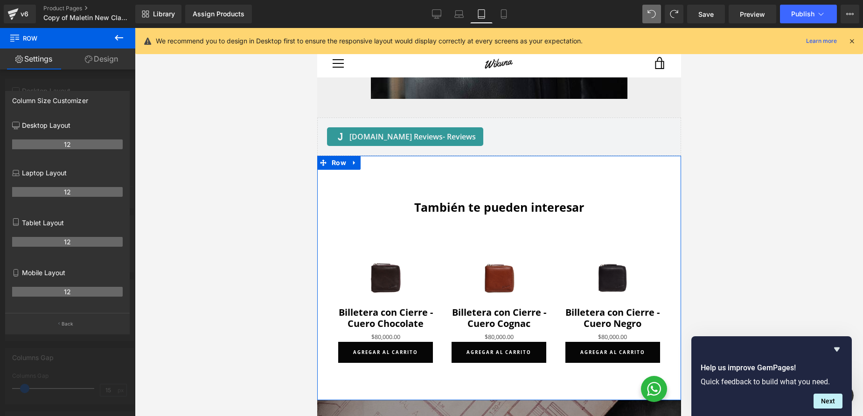
click at [49, 294] on th "12" at bounding box center [67, 292] width 111 height 10
click at [22, 275] on p "Mobile Layout" at bounding box center [67, 273] width 111 height 10
click at [97, 83] on div at bounding box center [67, 224] width 135 height 393
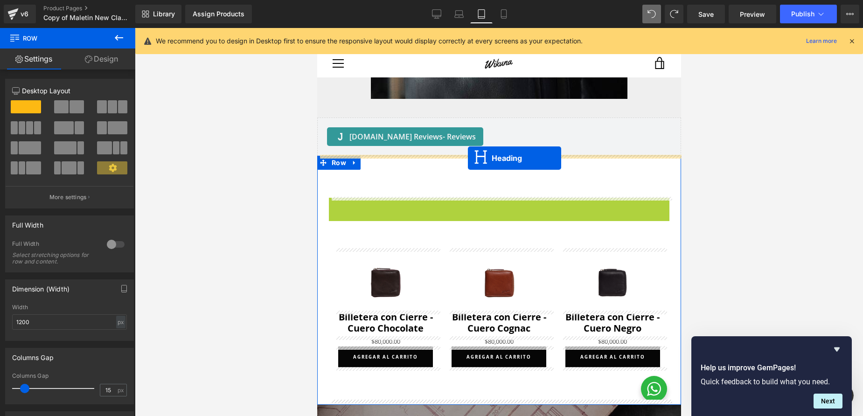
drag, startPoint x: 477, startPoint y: 206, endPoint x: 467, endPoint y: 158, distance: 48.9
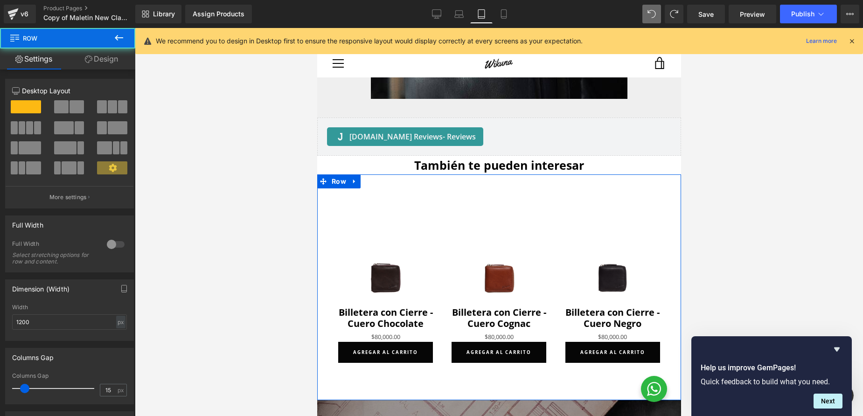
click at [375, 185] on div "Sale Off (P) Image (P) Title $80,000.00" at bounding box center [499, 287] width 364 height 226
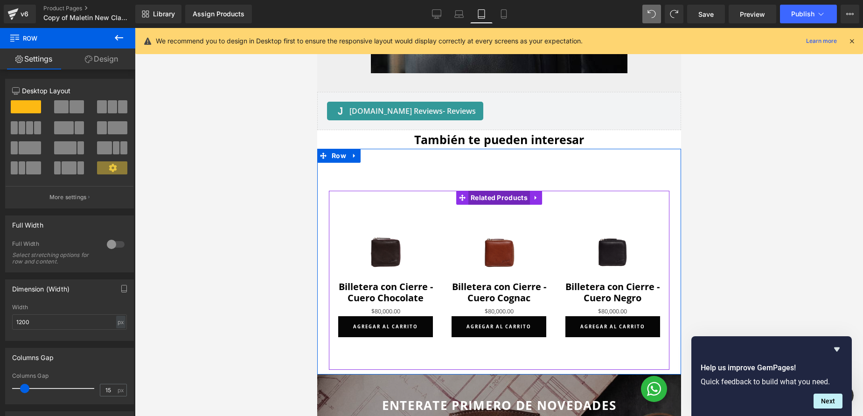
click at [503, 198] on span "Related Products" at bounding box center [499, 198] width 62 height 14
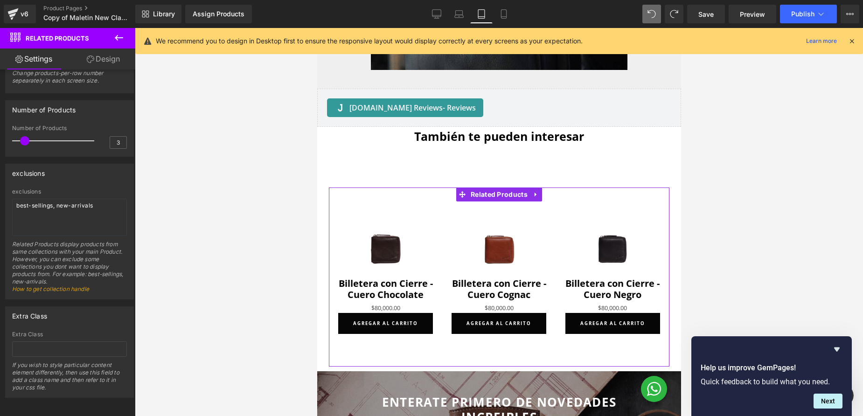
scroll to position [168, 0]
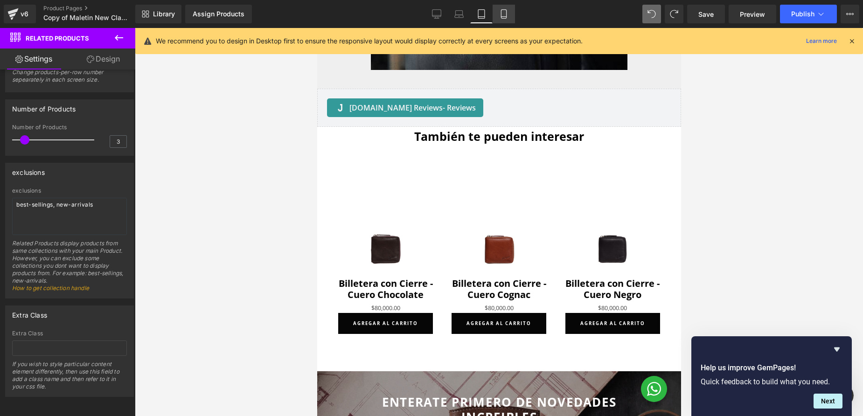
click at [509, 14] on link "Mobile" at bounding box center [503, 14] width 22 height 19
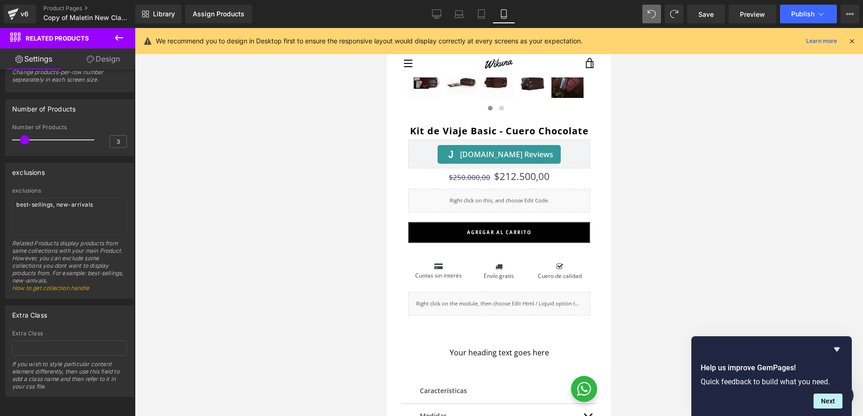
scroll to position [253, 0]
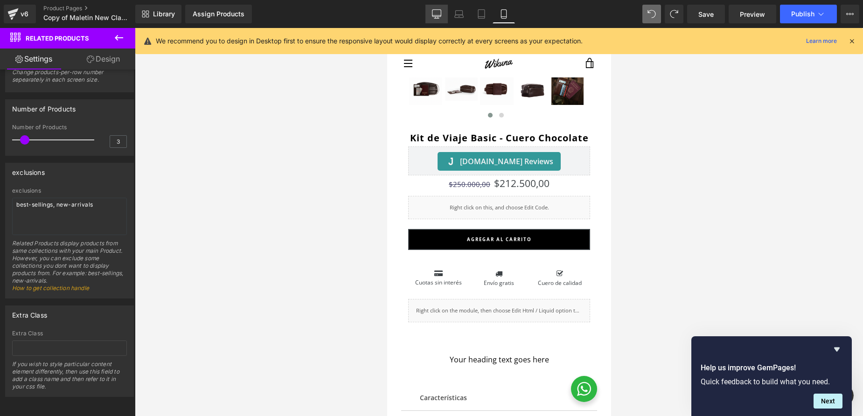
click at [435, 12] on icon at bounding box center [436, 13] width 9 height 9
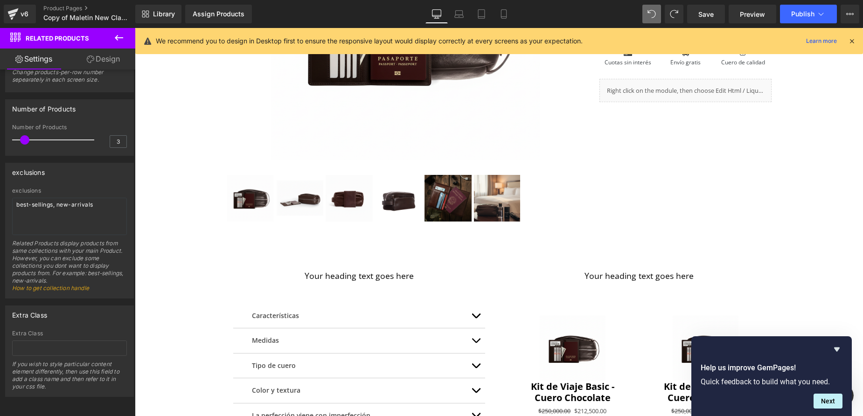
scroll to position [265, 0]
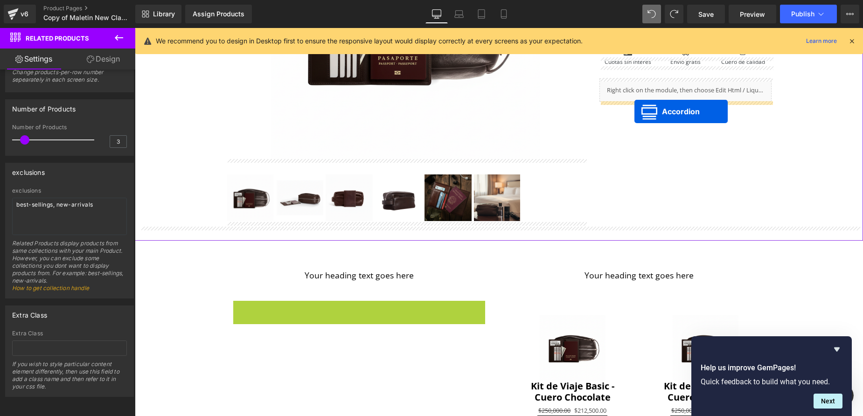
drag, startPoint x: 335, startPoint y: 310, endPoint x: 634, endPoint y: 111, distance: 359.0
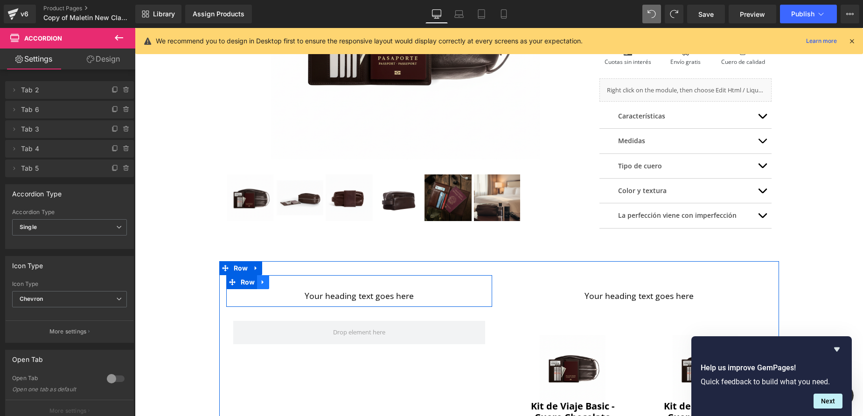
click at [262, 282] on icon at bounding box center [263, 282] width 2 height 4
click at [288, 281] on icon at bounding box center [287, 282] width 7 height 7
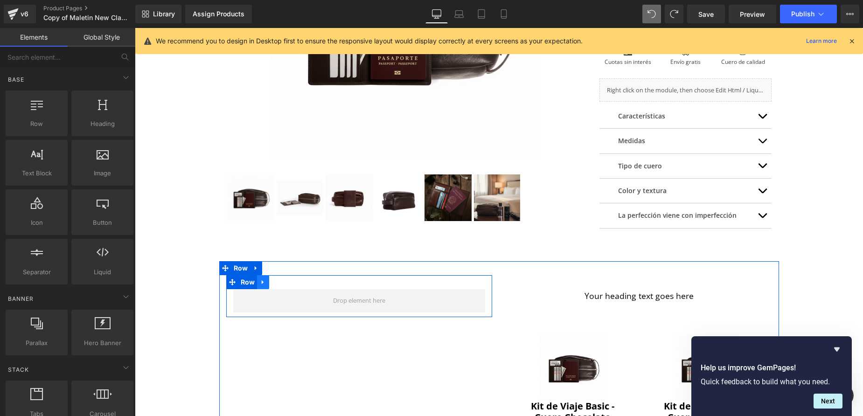
click at [265, 281] on icon at bounding box center [263, 281] width 7 height 7
click at [287, 282] on icon at bounding box center [287, 282] width 7 height 7
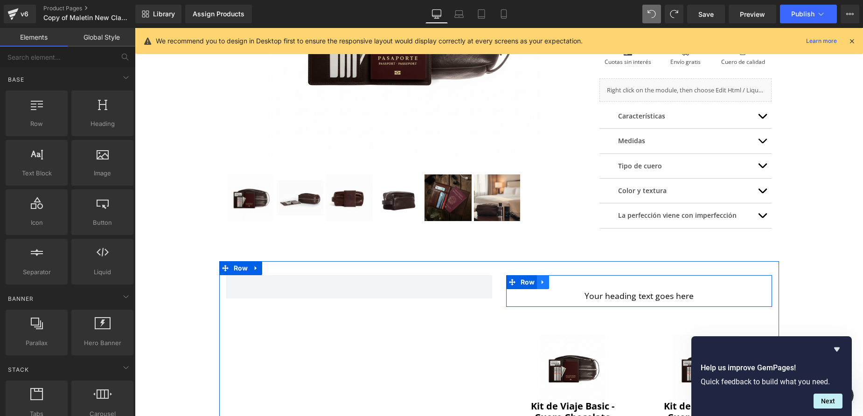
click at [546, 282] on link at bounding box center [543, 282] width 12 height 14
click at [566, 281] on icon at bounding box center [567, 282] width 7 height 7
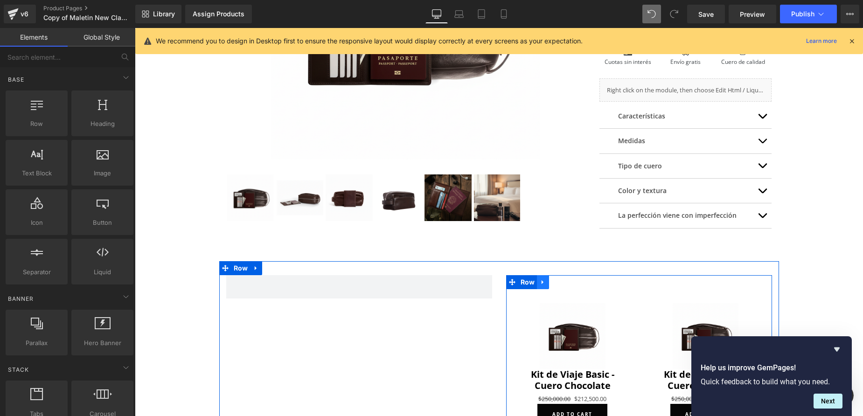
click at [542, 282] on icon at bounding box center [542, 282] width 2 height 4
click at [567, 283] on icon at bounding box center [567, 282] width 7 height 7
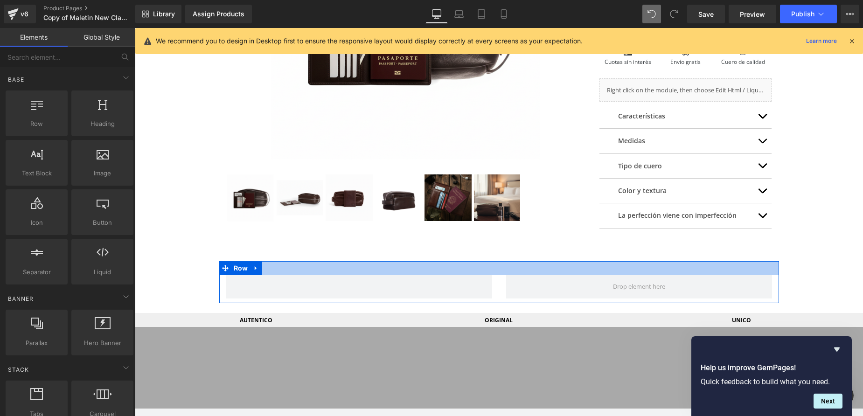
click at [274, 267] on div at bounding box center [499, 268] width 560 height 14
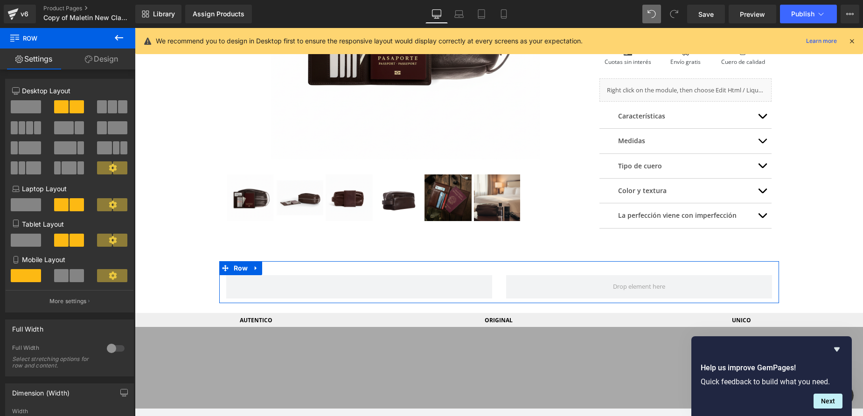
click at [18, 104] on span at bounding box center [26, 106] width 30 height 13
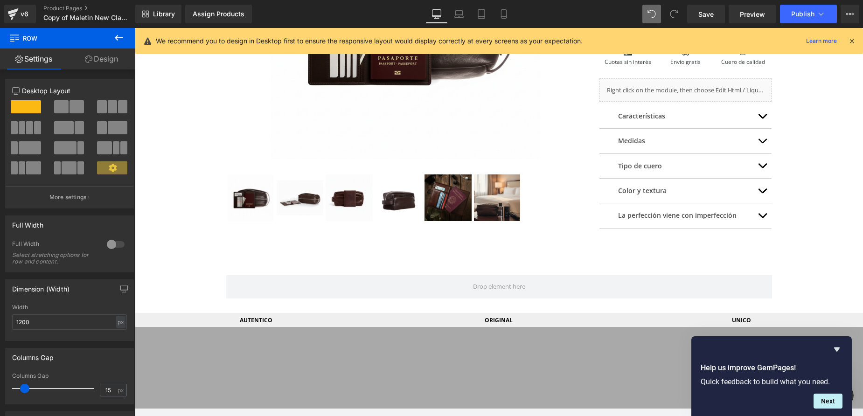
click at [117, 40] on icon at bounding box center [119, 38] width 8 height 6
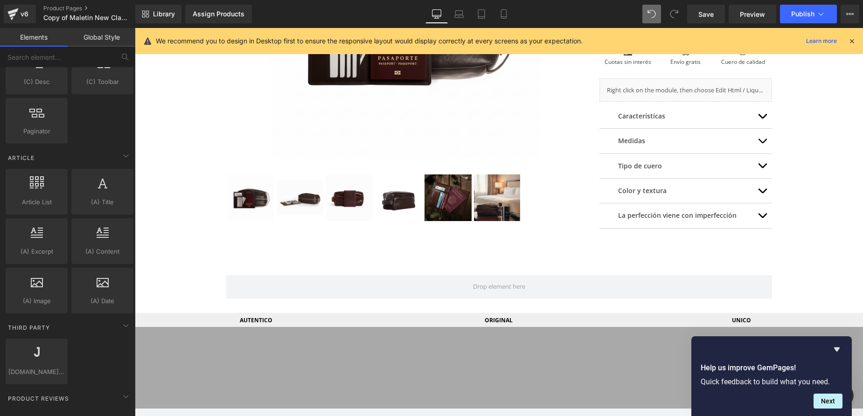
scroll to position [1599, 0]
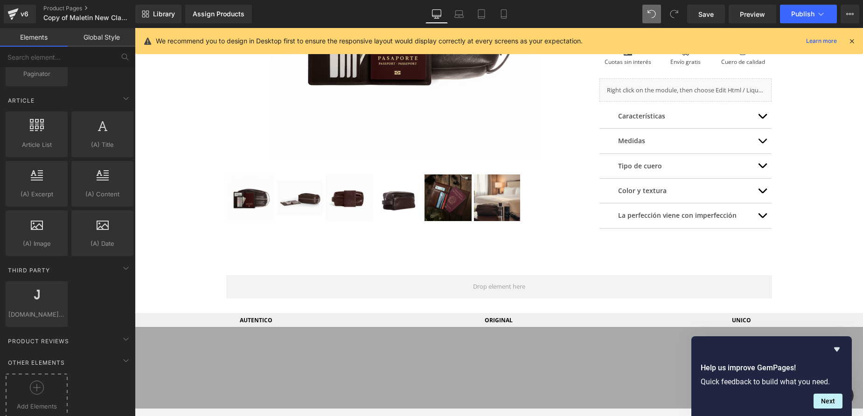
click at [36, 387] on icon at bounding box center [37, 387] width 14 height 14
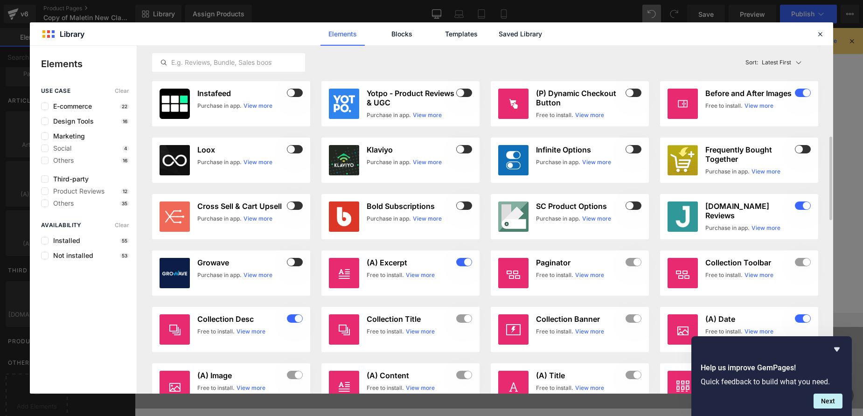
scroll to position [390, 0]
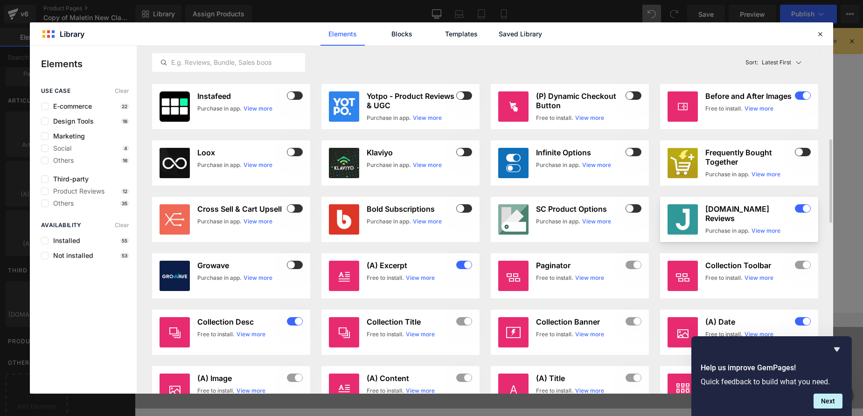
click at [704, 215] on article "[DOMAIN_NAME] Reviews Purchase in app. View more" at bounding box center [739, 219] width 158 height 45
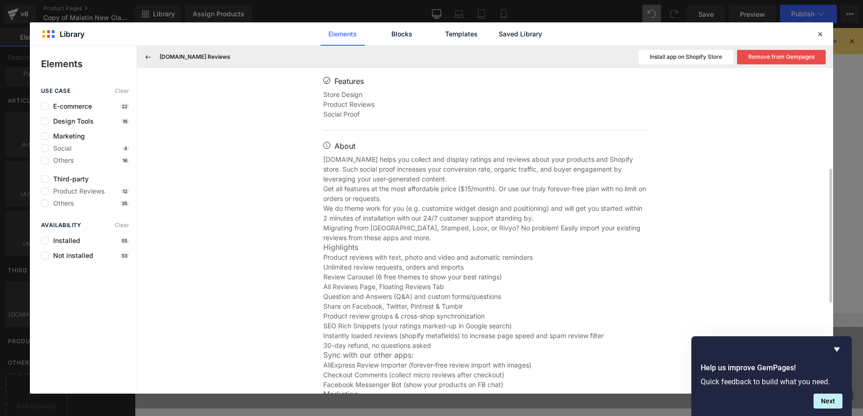
scroll to position [468, 0]
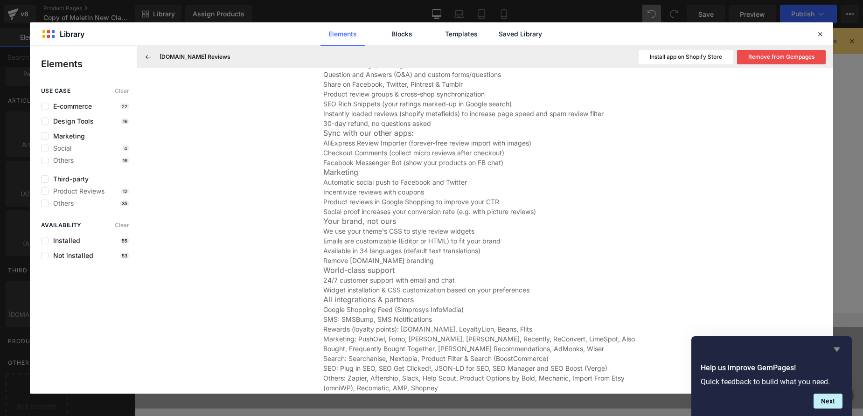
click at [837, 347] on icon "Hide survey" at bounding box center [837, 349] width 6 height 4
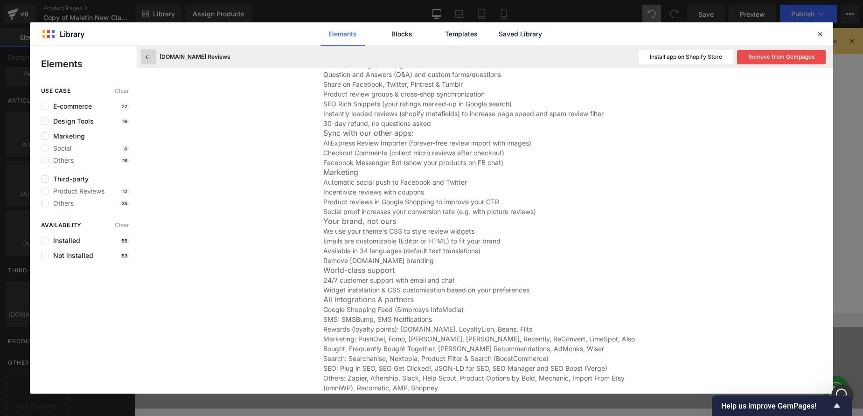
click at [147, 56] on icon at bounding box center [148, 57] width 8 height 8
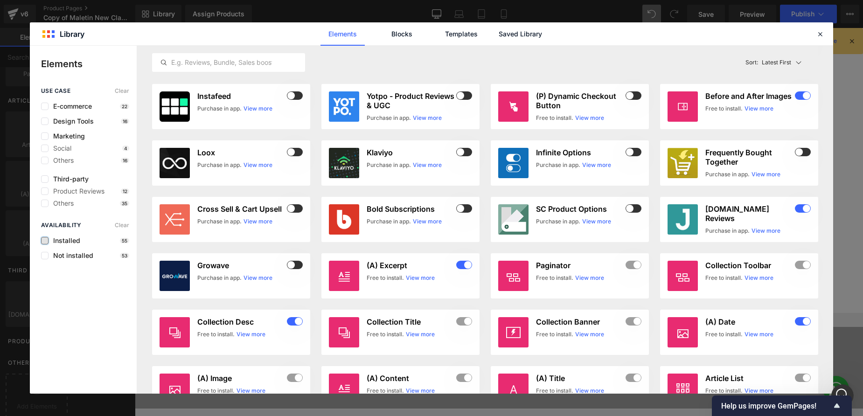
click at [44, 244] on div "Availability Clear Installed 55 Not installed 53" at bounding box center [83, 240] width 107 height 37
click at [45, 242] on label at bounding box center [44, 240] width 7 height 7
click at [45, 241] on input "checkbox" at bounding box center [45, 241] width 0 height 0
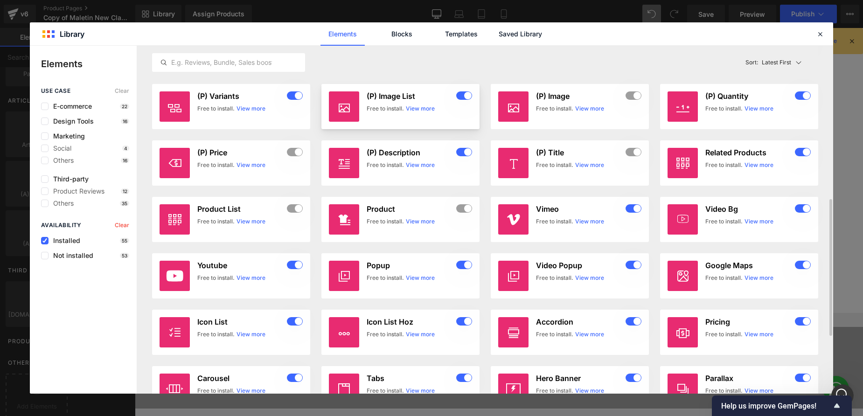
click at [422, 114] on div "(P) Image List Free to install. View more" at bounding box center [418, 106] width 105 height 30
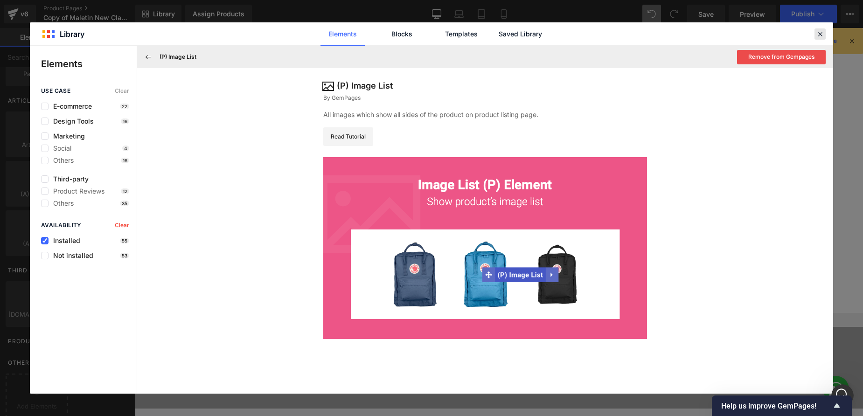
click at [820, 31] on icon at bounding box center [819, 34] width 8 height 8
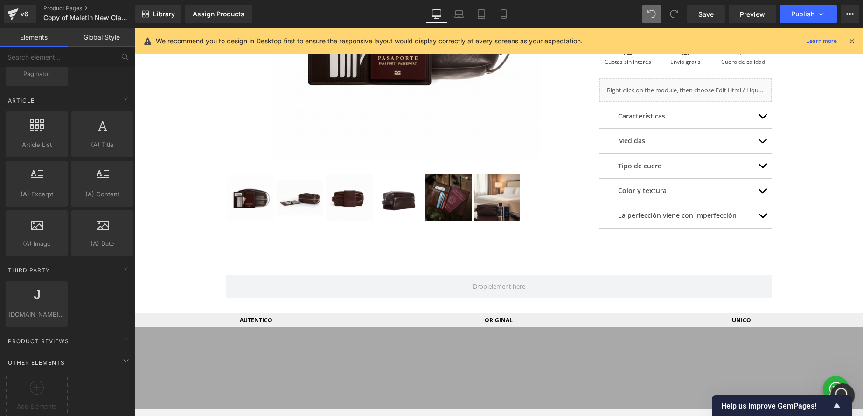
click at [838, 392] on icon "Open Intercom Messenger" at bounding box center [840, 394] width 15 height 15
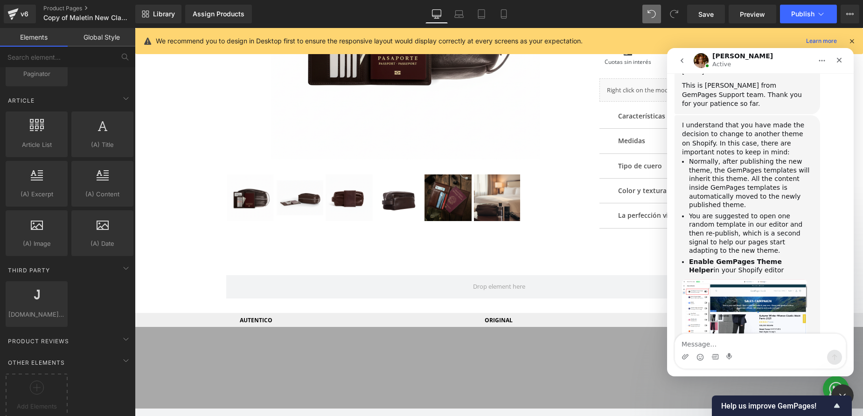
scroll to position [297, 0]
click at [724, 347] on textarea "Message…" at bounding box center [760, 342] width 171 height 16
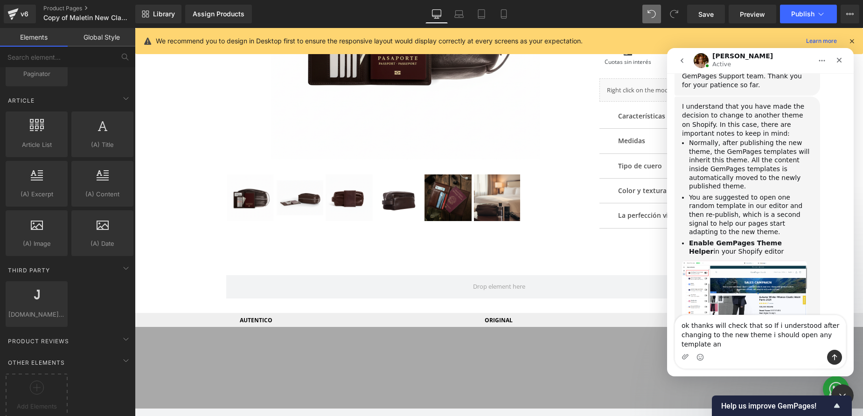
scroll to position [316, 0]
click at [710, 344] on textarea "ok thanks will check that so If i understood after changing to the new theme i …" at bounding box center [760, 328] width 171 height 44
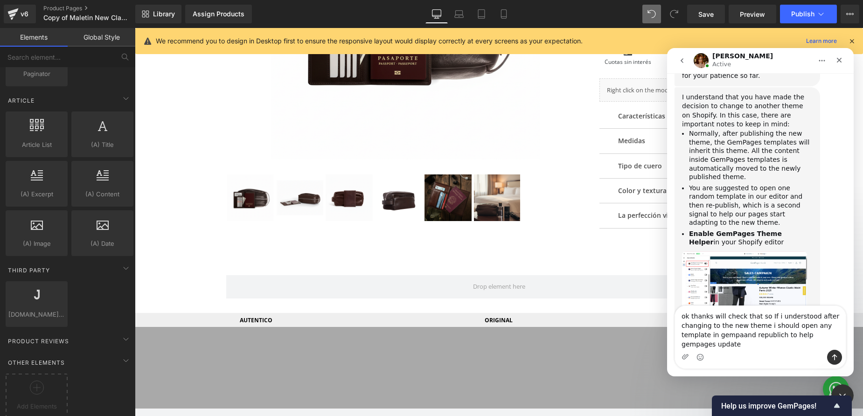
scroll to position [325, 0]
click at [744, 318] on textarea "ok thanks will check that so If i understood after changing to the new theme i …" at bounding box center [760, 328] width 171 height 44
click at [757, 318] on textarea "ok thanks will check that so If i understood after changing to the new theme i …" at bounding box center [760, 328] width 171 height 44
type textarea "ok thanks will check tha. So If i understood well, after changing to the new th…"
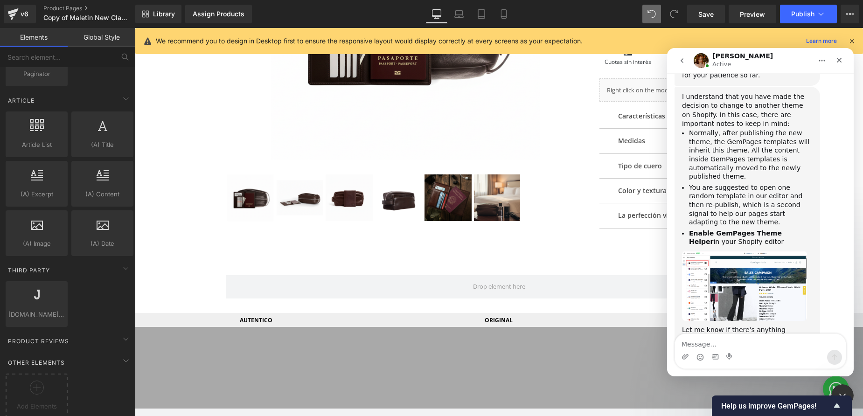
scroll to position [362, 0]
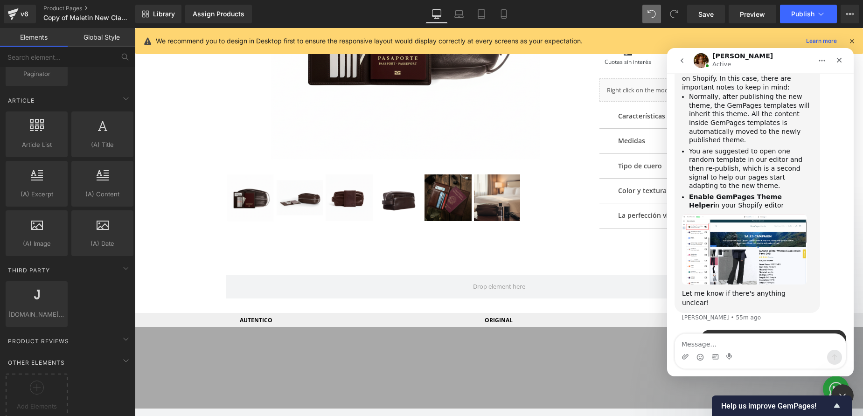
click at [744, 214] on img "Jamie says…" at bounding box center [744, 249] width 125 height 70
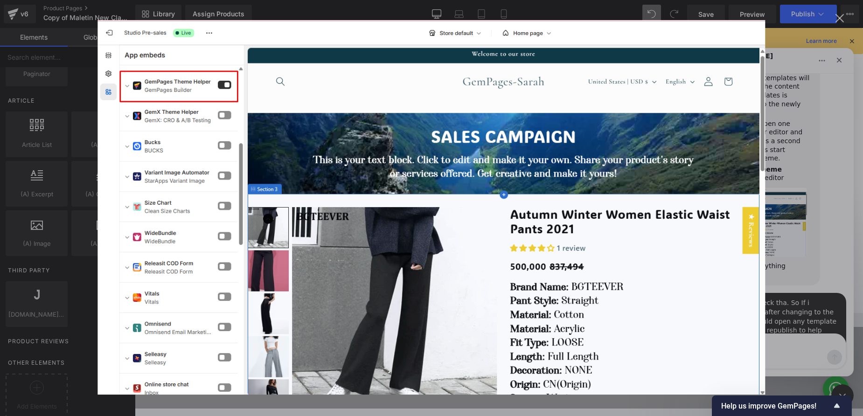
scroll to position [390, 0]
click at [784, 76] on div "Intercom messenger" at bounding box center [431, 208] width 863 height 416
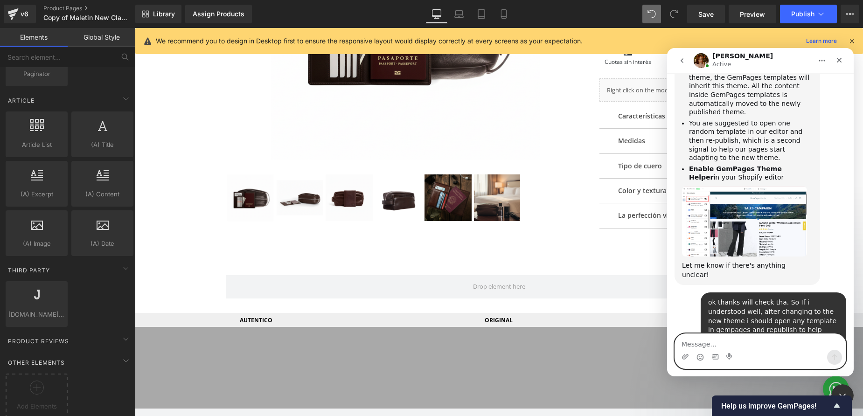
click at [742, 345] on textarea "Message…" at bounding box center [760, 342] width 171 height 16
type textarea "great thanks."
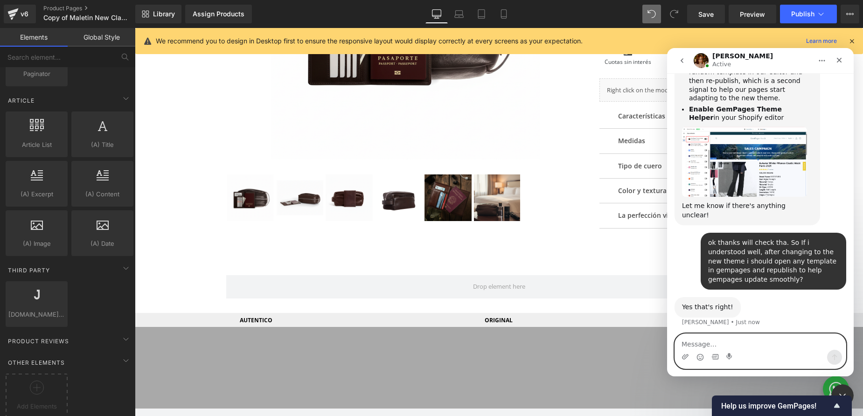
scroll to position [453, 0]
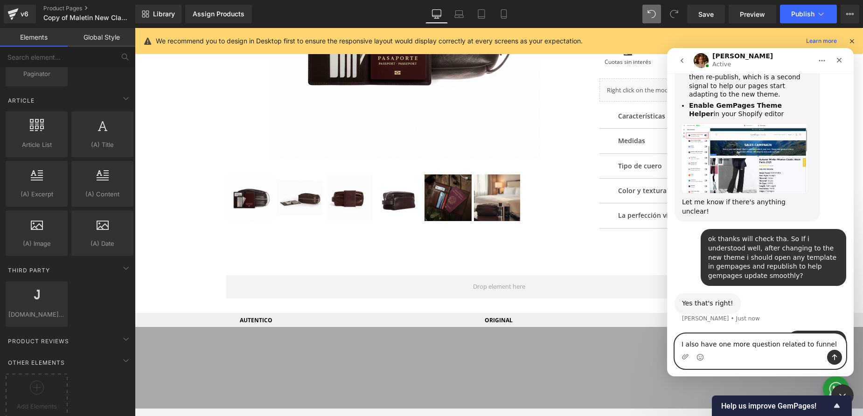
type textarea "I also have one more question related to funnels"
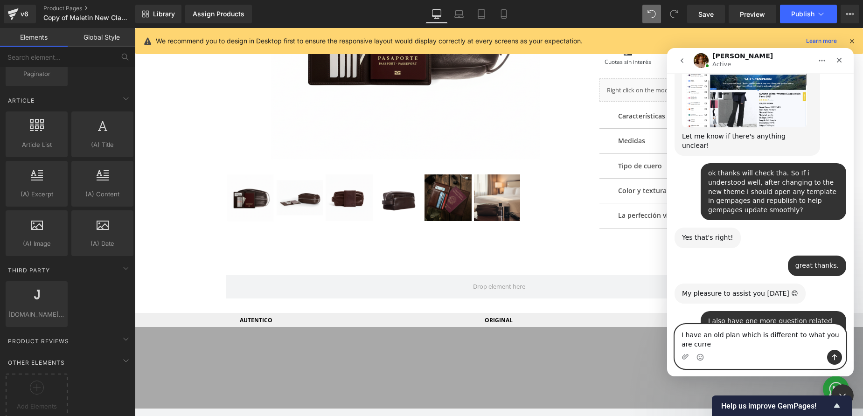
scroll to position [519, 0]
type textarea "I have an old plan which is different to what you are currently offering"
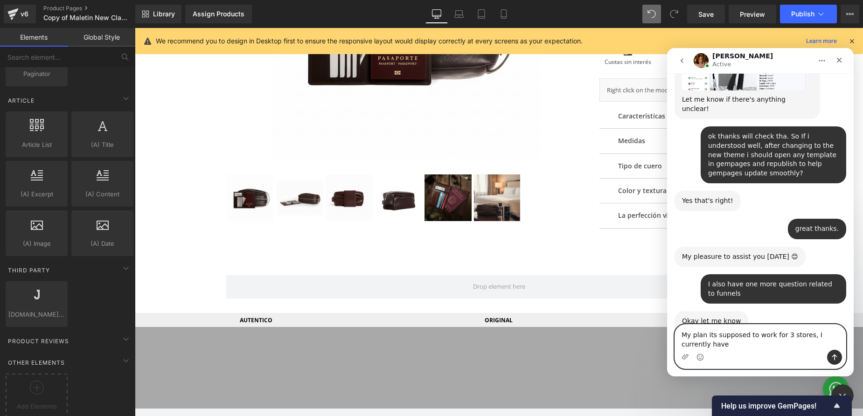
scroll to position [556, 0]
type textarea "My plan its supposed to work for 3 stores, I currently have it working in 2 sto…"
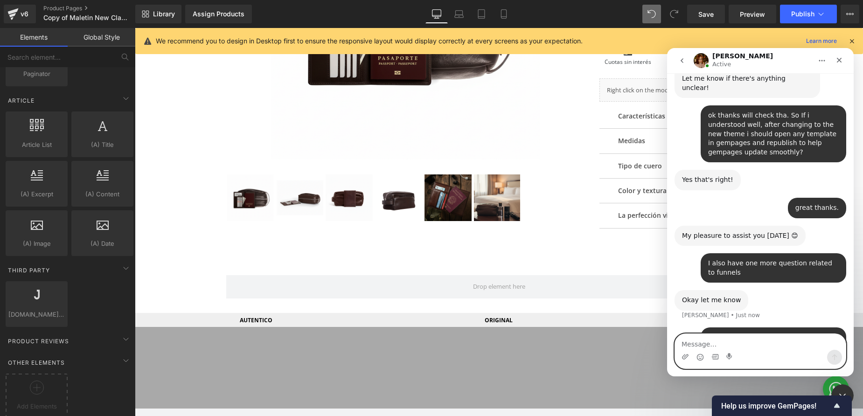
scroll to position [577, 0]
type textarea "T"
type textarea "I"
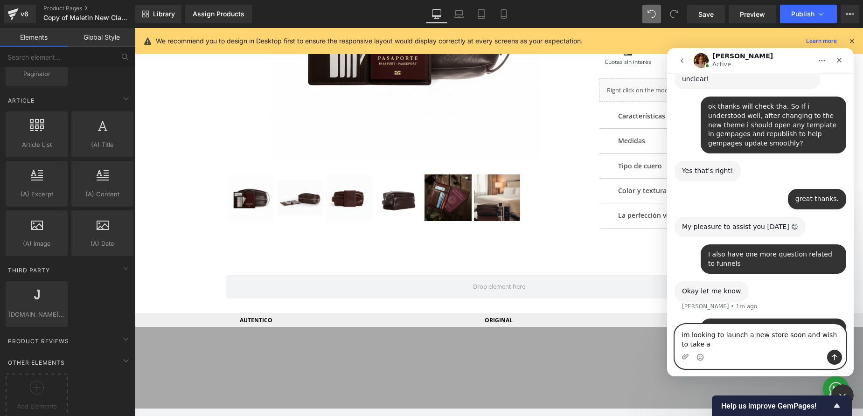
scroll to position [587, 0]
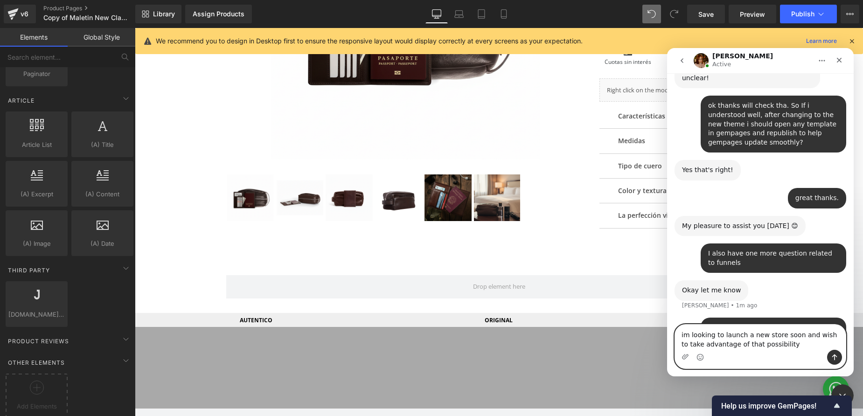
type textarea "im looking to launch a new store soon and wish to take advantage of that possib…"
click at [790, 346] on textarea "im looking to launch a new store soon and wish to take advantage of that possib…" at bounding box center [760, 337] width 171 height 25
drag, startPoint x: 749, startPoint y: 342, endPoint x: 1323, endPoint y: 379, distance: 575.1
click at [675, 331] on textarea "im looking to launch a new store soon and wish to take advantage of that possib…" at bounding box center [760, 337] width 171 height 25
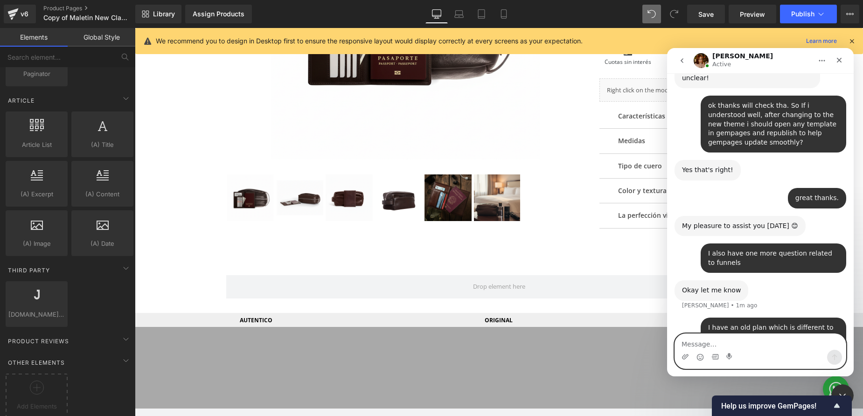
scroll to position [577, 0]
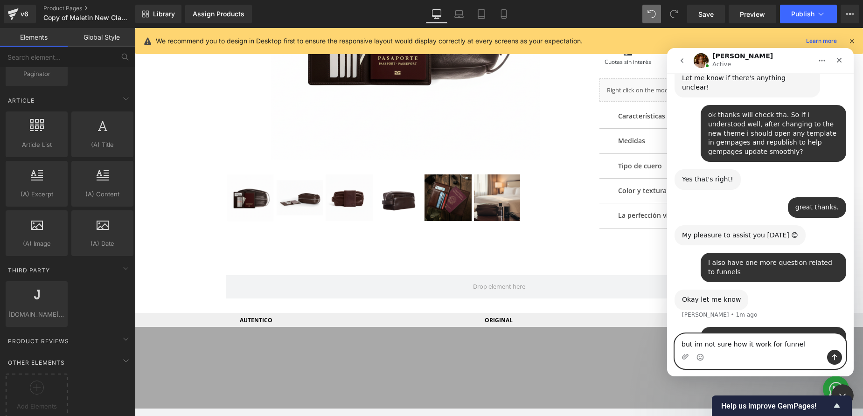
type textarea "but im not sure how it work for funnels"
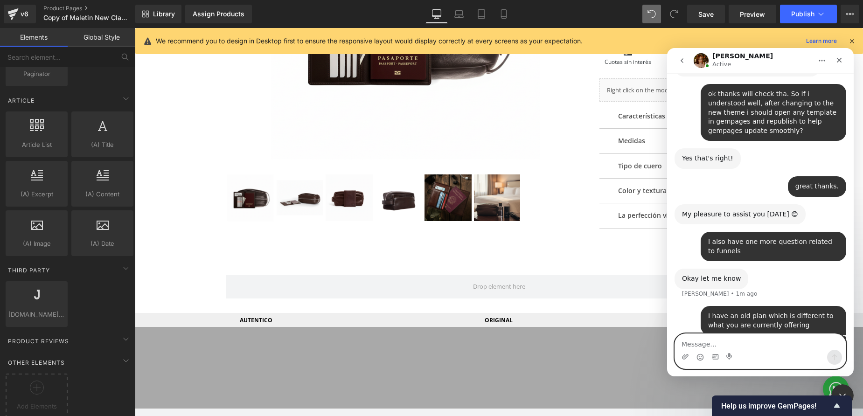
scroll to position [599, 0]
type textarea "does funnels have an extra cost per sale?"
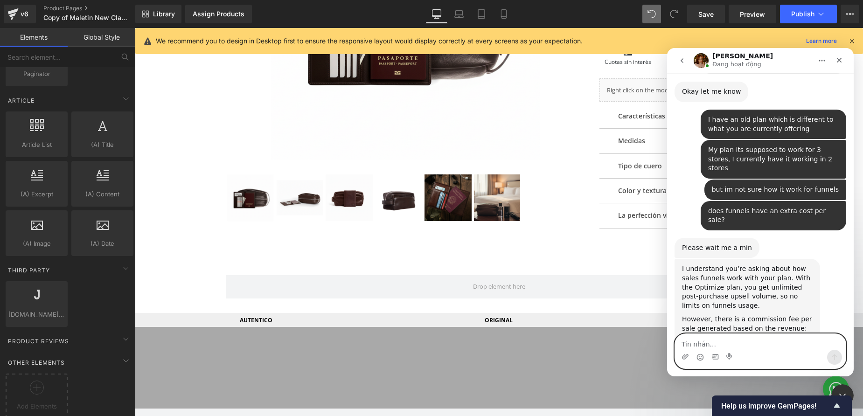
scroll to position [769, 0]
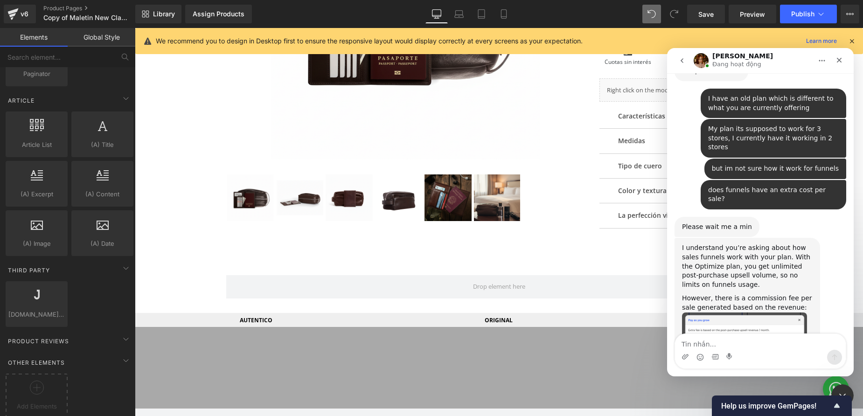
click at [736, 312] on img "Jamie says…" at bounding box center [744, 351] width 125 height 78
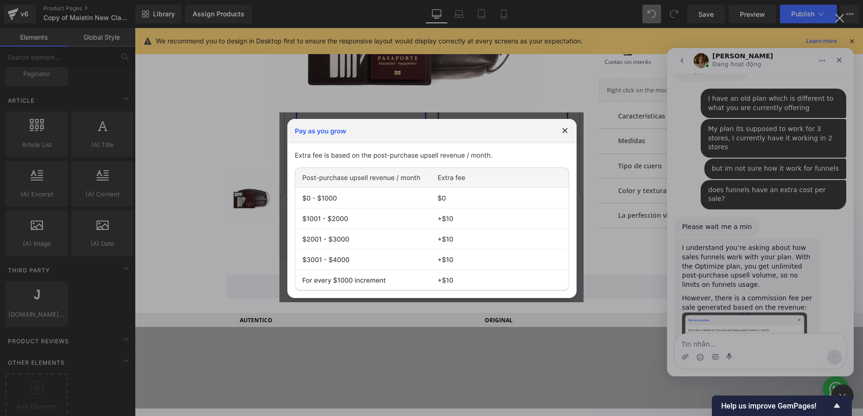
click at [565, 130] on img "Close" at bounding box center [431, 207] width 304 height 190
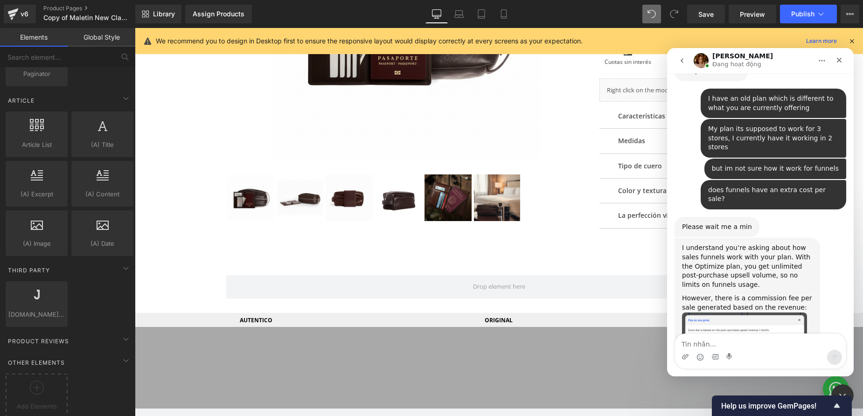
click at [721, 312] on img "Jamie says…" at bounding box center [744, 351] width 125 height 78
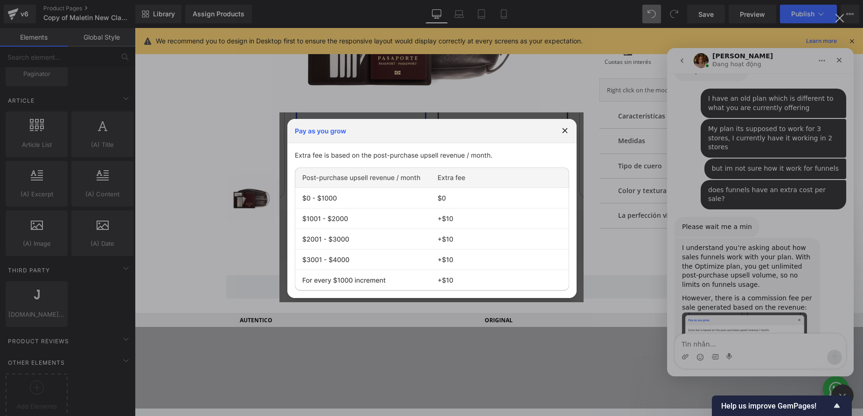
click at [564, 132] on img "Close" at bounding box center [431, 207] width 304 height 190
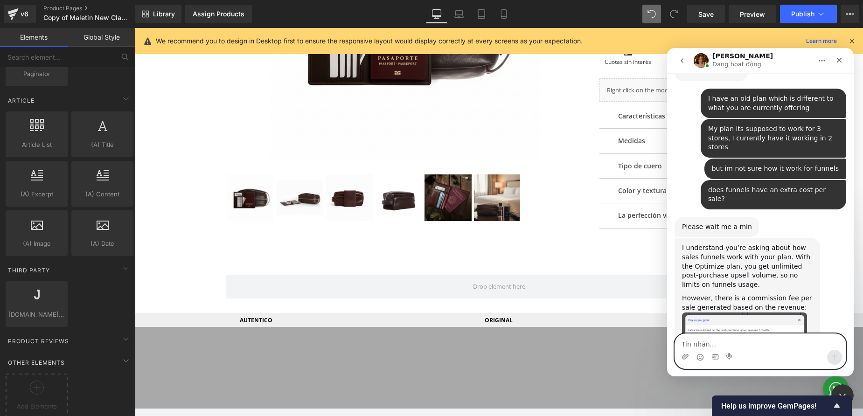
click at [705, 342] on textarea "Tin nhắn..." at bounding box center [760, 342] width 171 height 16
type textarea "ok so $10 every $1,000 sales incremental"
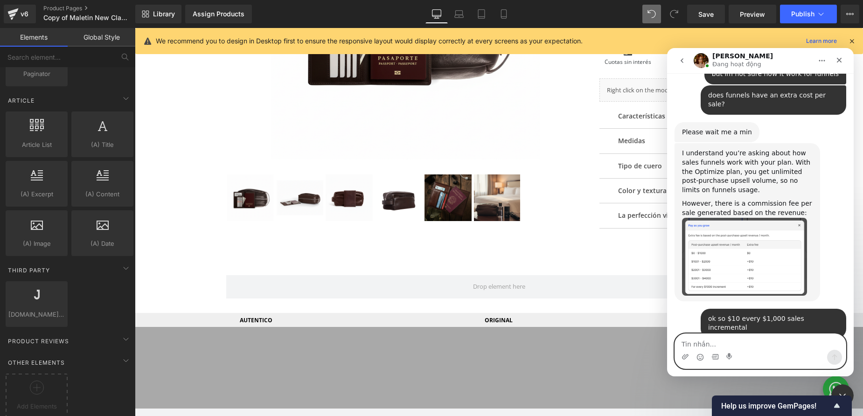
scroll to position [864, 0]
type textarea "ok thanks"
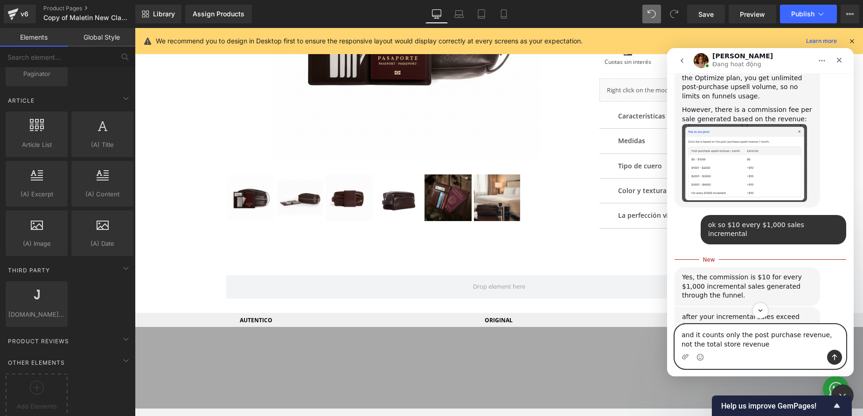
scroll to position [981, 0]
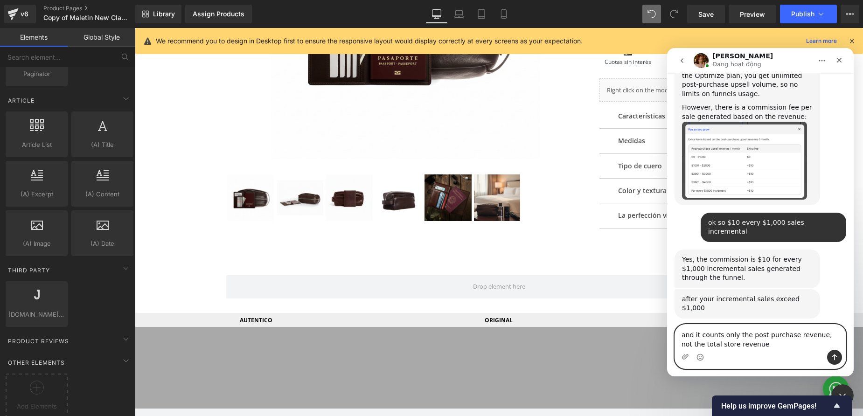
type textarea "and it counts only the post purchase revenue, not the total store revenue"
click at [833, 356] on icon "Send a message…" at bounding box center [833, 356] width 7 height 7
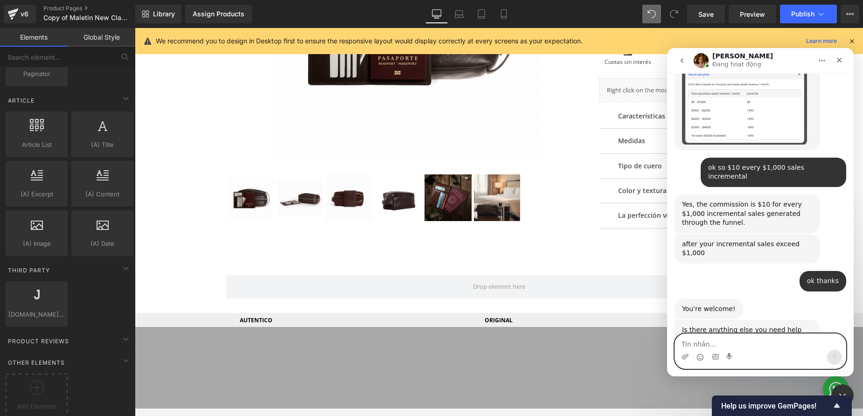
scroll to position [1016, 0]
type textarea "ok thank you will give it a trial to see how it works"
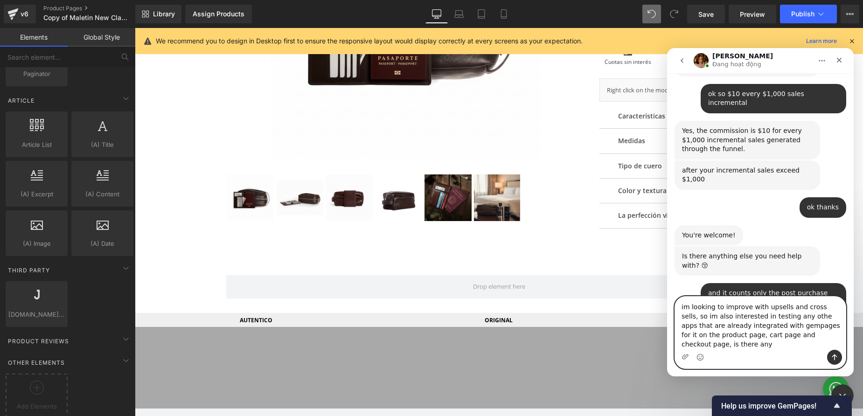
scroll to position [1090, 0]
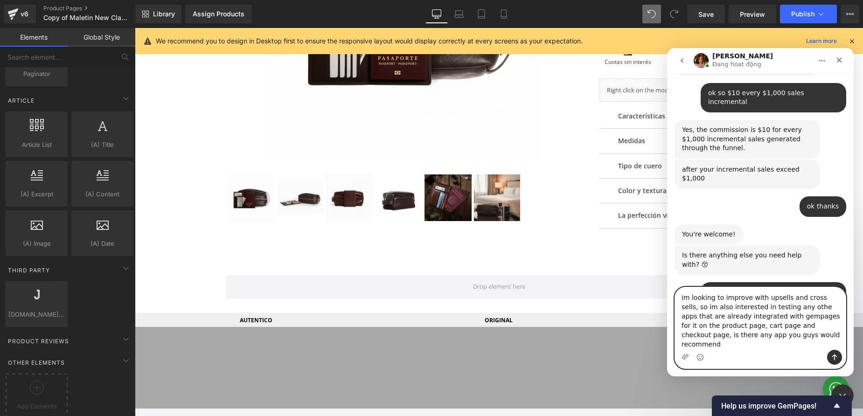
type textarea "im looking to improve with upsells and cross sells, so im also interested in te…"
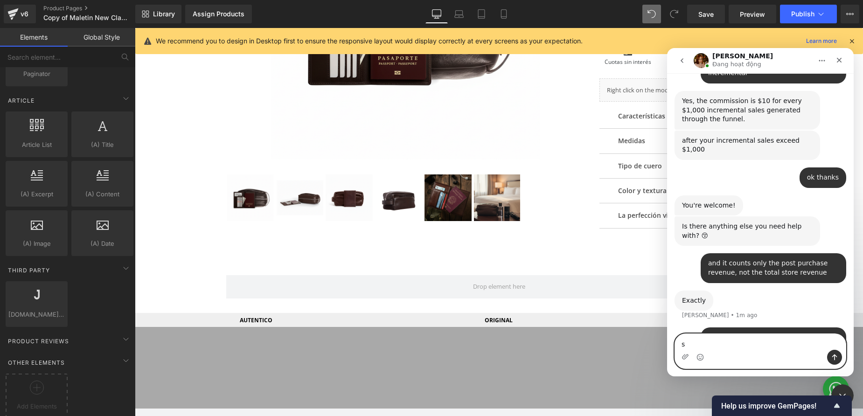
scroll to position [1119, 0]
type textarea "so many options"
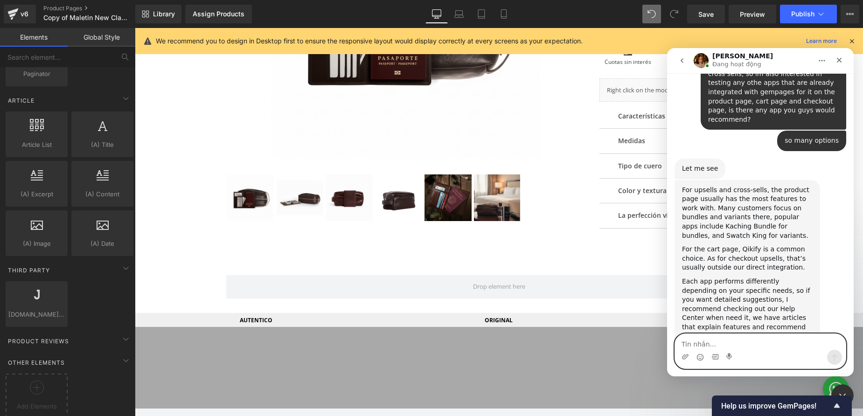
scroll to position [1413, 0]
type textarea "ok thanks will take a look it to each one"
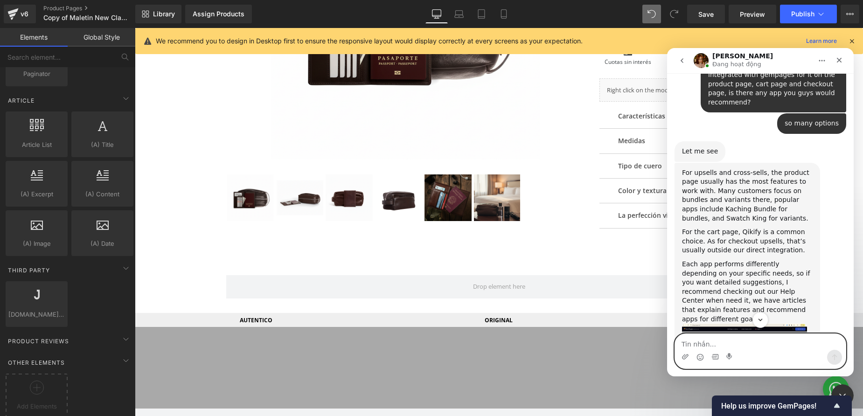
scroll to position [1397, 0]
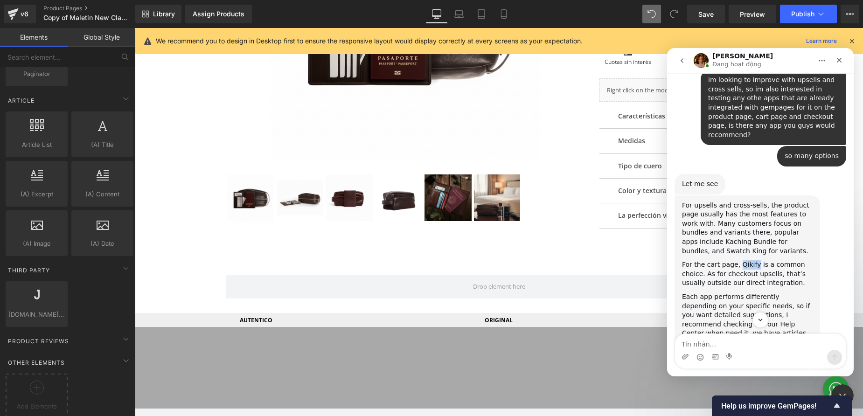
drag, startPoint x: 737, startPoint y: 157, endPoint x: 750, endPoint y: 157, distance: 12.6
click at [754, 260] on div "For the cart page, Qikify is a common choice. As for checkout upsells, that’s u…" at bounding box center [747, 274] width 131 height 28
copy div "Qikify"
